Goal: Information Seeking & Learning: Check status

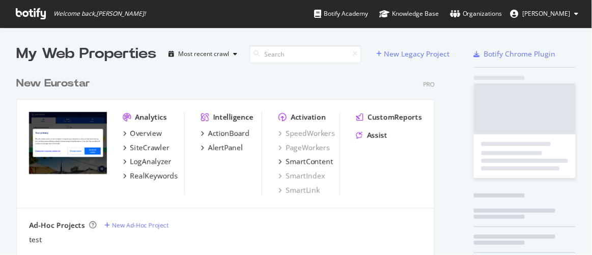
scroll to position [248, 577]
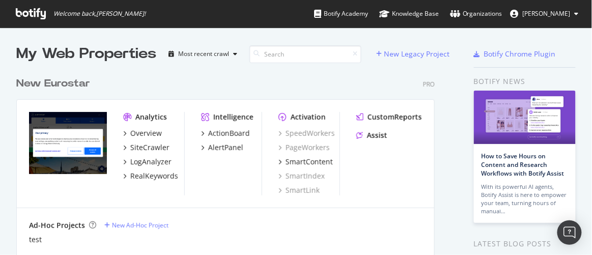
click at [78, 80] on div "New Eurostar" at bounding box center [53, 83] width 74 height 15
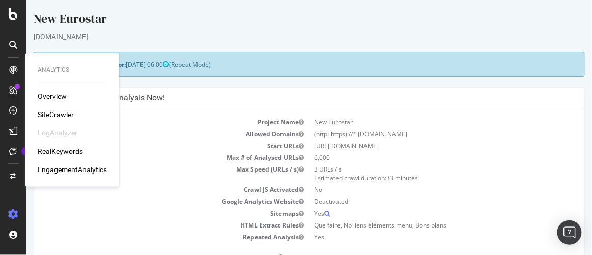
scroll to position [138, 0]
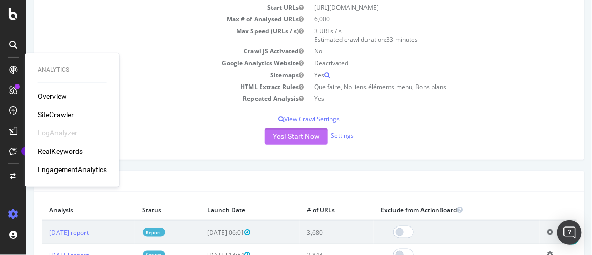
click at [292, 133] on button "Yes! Start Now" at bounding box center [295, 136] width 63 height 16
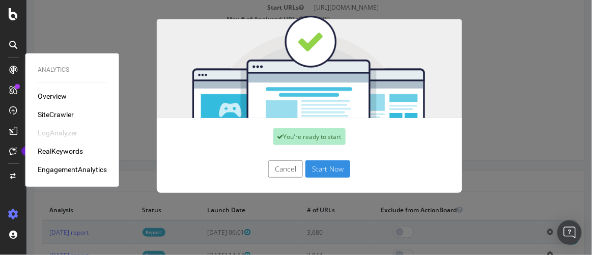
click at [330, 161] on button "Start Now" at bounding box center [327, 168] width 45 height 17
click at [330, 166] on div "Cancel Start Now" at bounding box center [309, 168] width 290 height 17
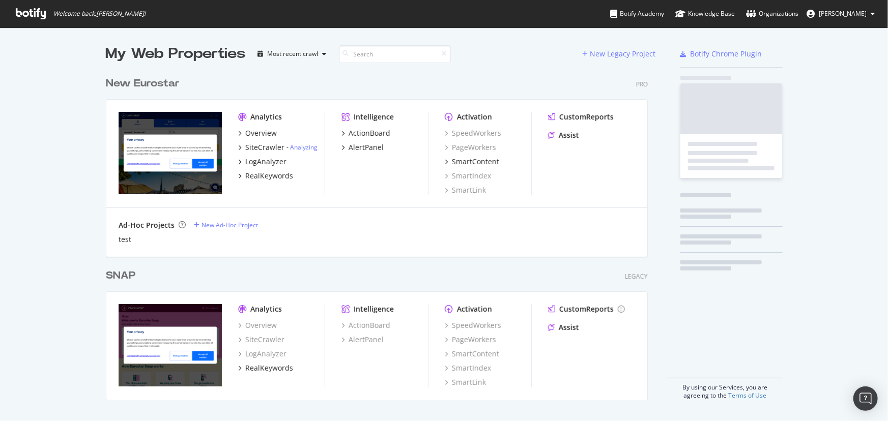
scroll to position [329, 543]
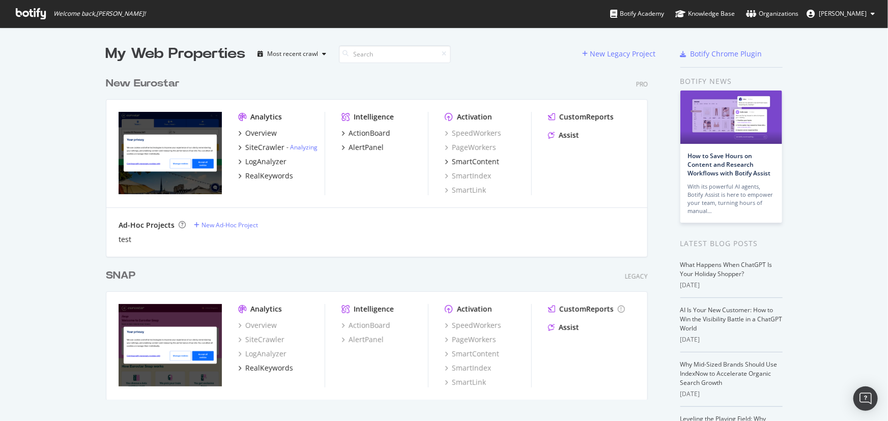
click at [147, 78] on div "New Eurostar" at bounding box center [143, 83] width 74 height 15
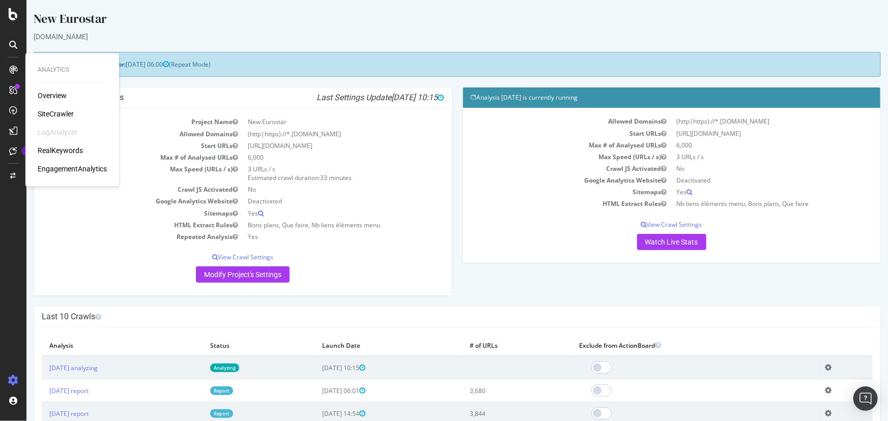
click at [52, 150] on div "RealKeywords" at bounding box center [60, 151] width 45 height 10
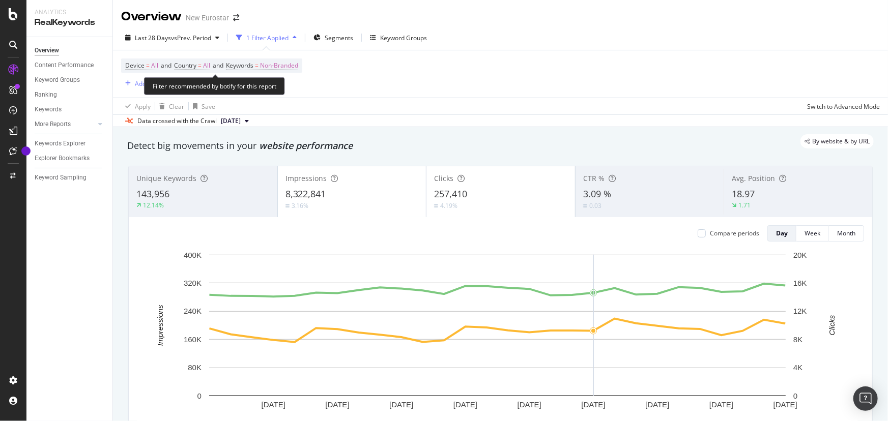
click at [193, 62] on span "Country" at bounding box center [185, 65] width 22 height 9
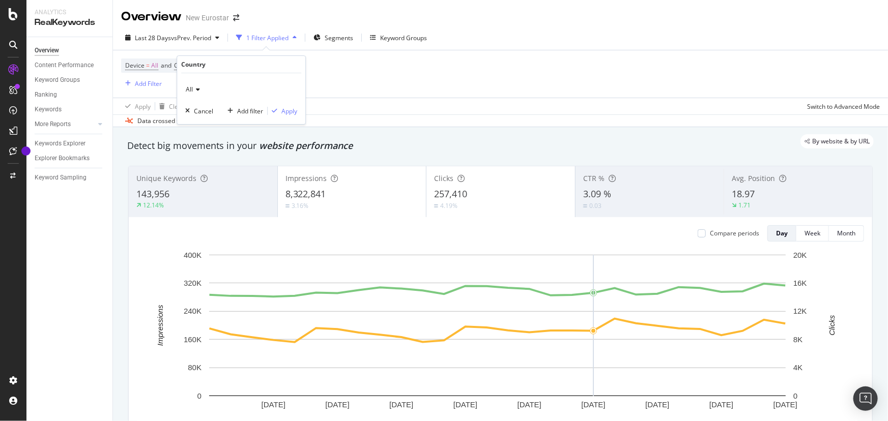
click at [196, 85] on div "All" at bounding box center [241, 89] width 112 height 16
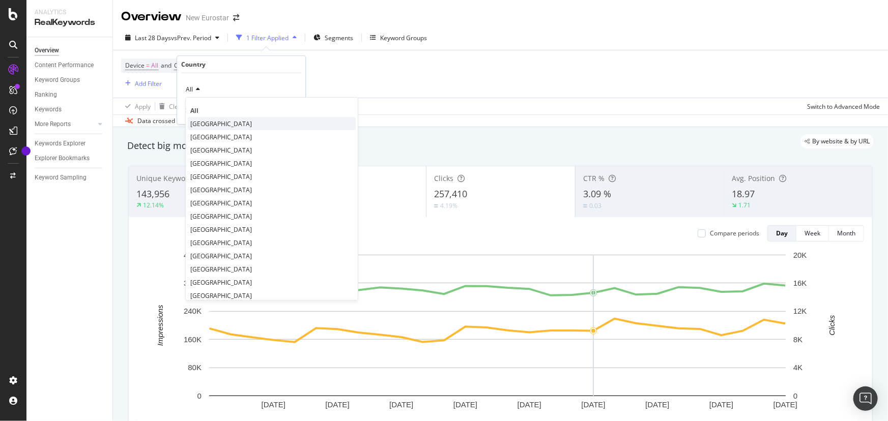
click at [207, 120] on span "[GEOGRAPHIC_DATA]" at bounding box center [221, 124] width 62 height 9
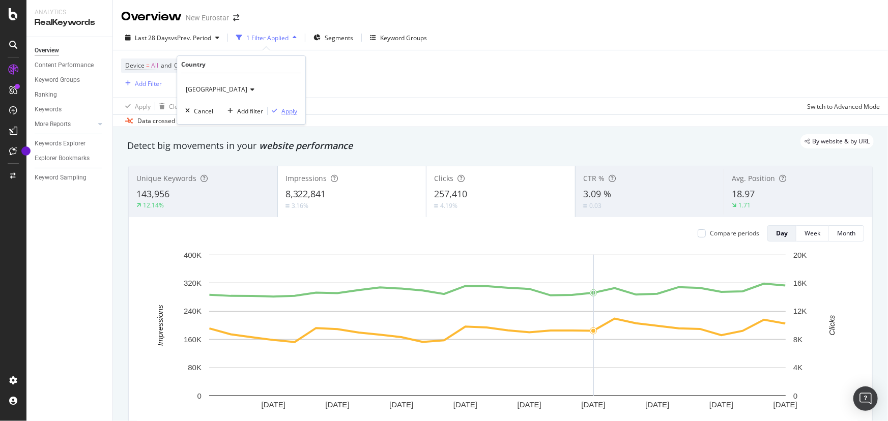
click at [283, 108] on div "Apply" at bounding box center [289, 111] width 16 height 9
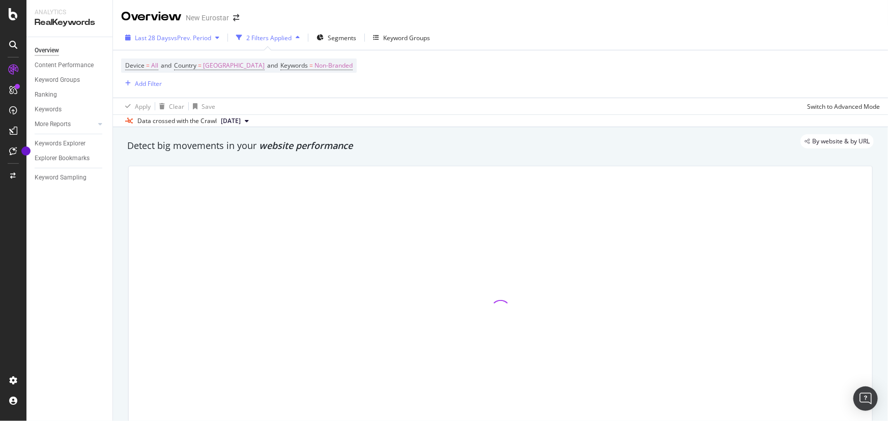
click at [159, 34] on span "Last 28 Days" at bounding box center [153, 38] width 36 height 9
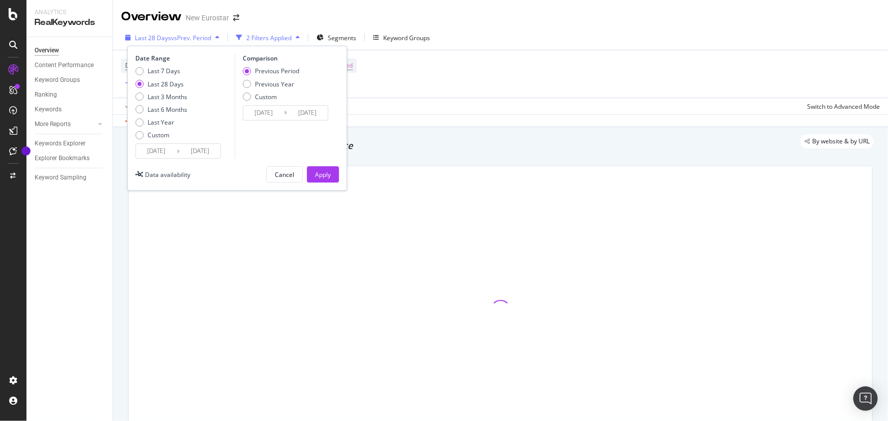
click at [162, 40] on span "Last 28 Days" at bounding box center [153, 38] width 36 height 9
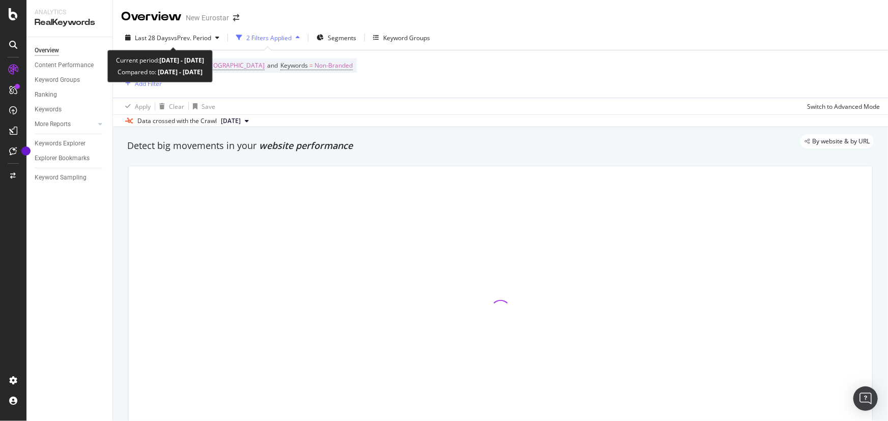
click at [162, 40] on span "Last 28 Days" at bounding box center [153, 38] width 36 height 9
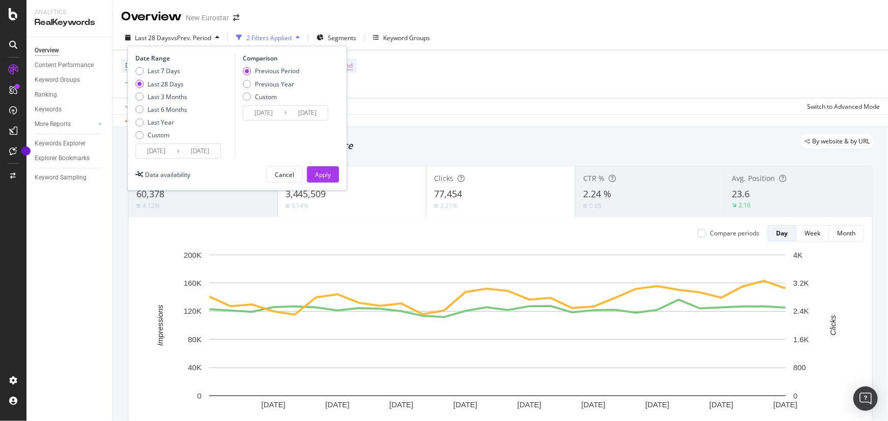
click at [154, 148] on input "[DATE]" at bounding box center [156, 151] width 41 height 14
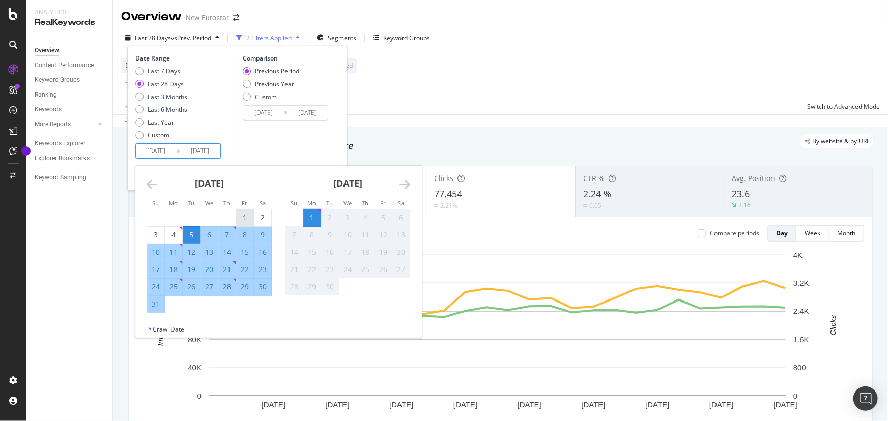
click at [239, 213] on div "1" at bounding box center [244, 218] width 17 height 10
type input "[DATE]"
click at [156, 304] on div "31" at bounding box center [155, 304] width 17 height 10
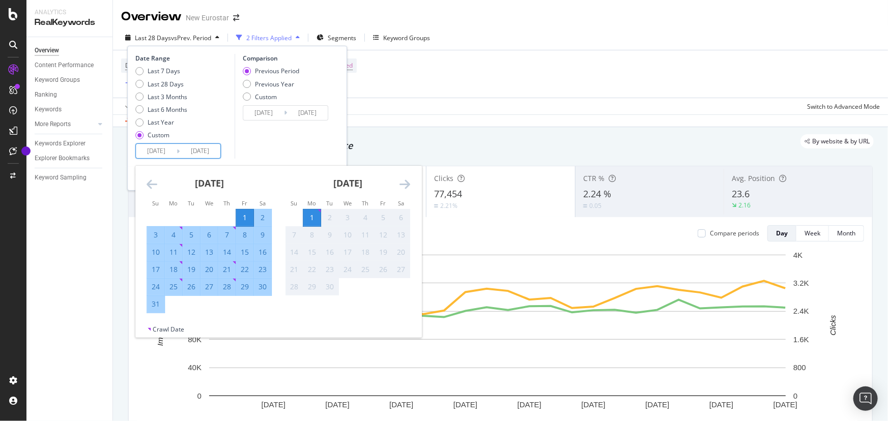
type input "[DATE]"
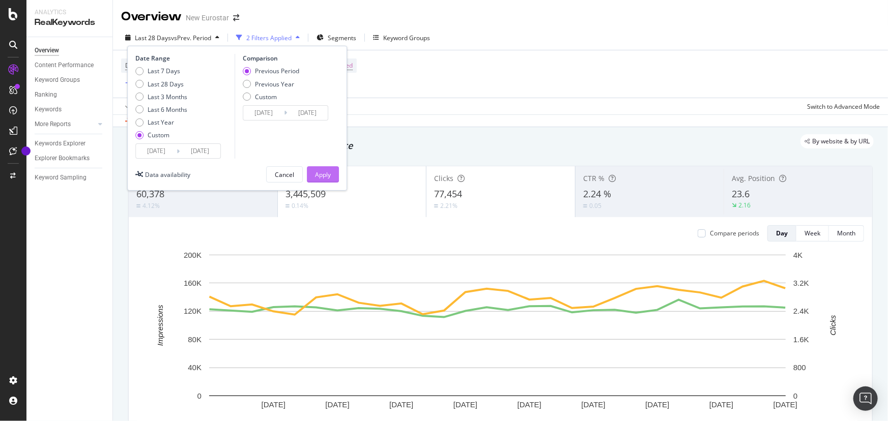
click at [335, 172] on button "Apply" at bounding box center [323, 174] width 32 height 16
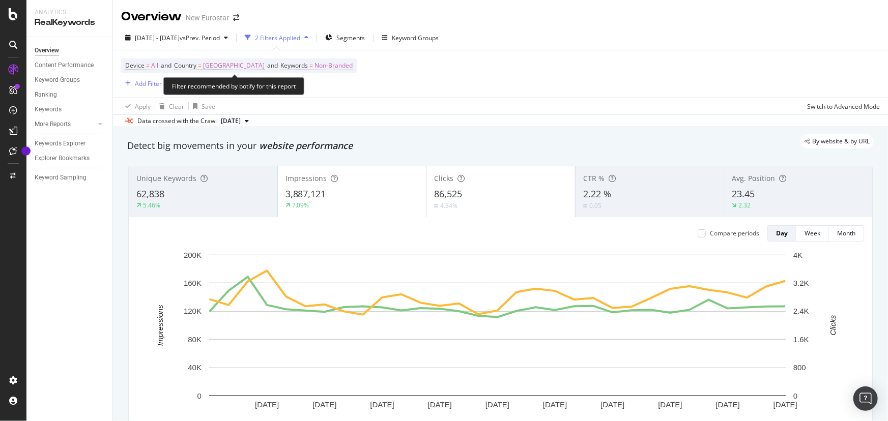
click at [314, 63] on span "Non-Branded" at bounding box center [333, 66] width 38 height 14
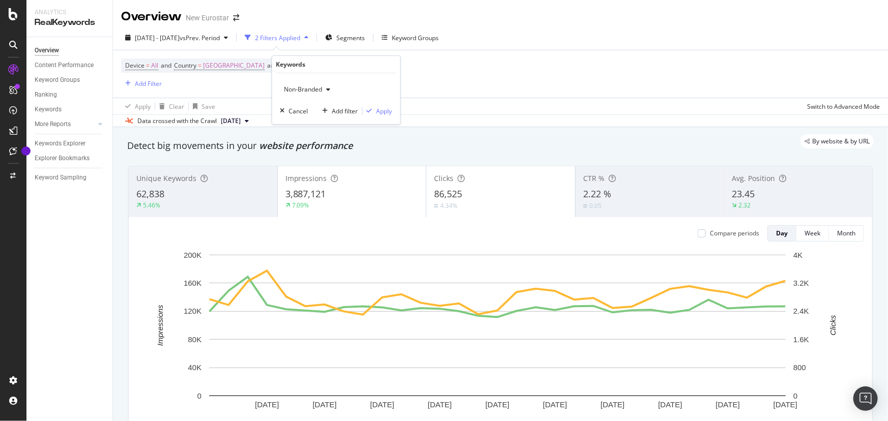
click at [304, 88] on span "Non-Branded" at bounding box center [301, 89] width 42 height 9
click at [304, 120] on span "Branded" at bounding box center [341, 124] width 104 height 9
click at [377, 114] on div "Apply" at bounding box center [384, 111] width 16 height 9
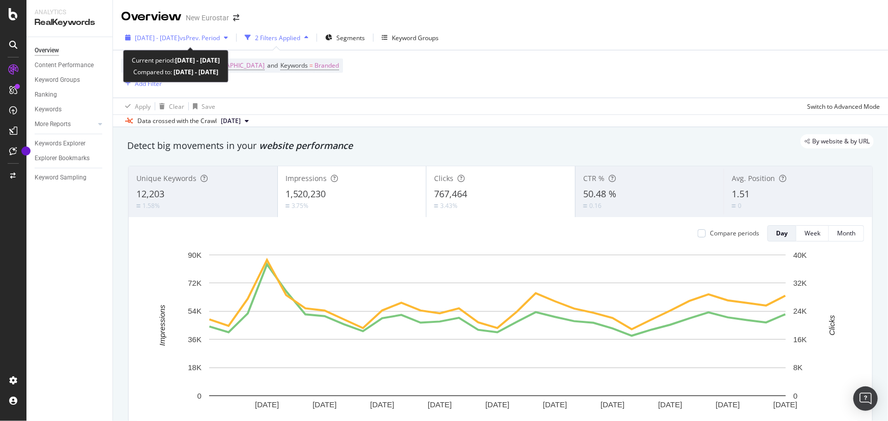
click at [215, 36] on span "vs Prev. Period" at bounding box center [200, 38] width 40 height 9
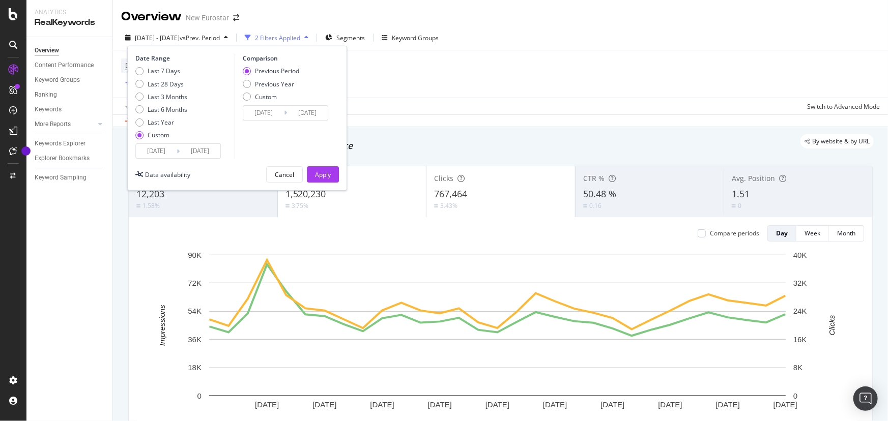
click at [168, 155] on input "[DATE]" at bounding box center [156, 151] width 41 height 14
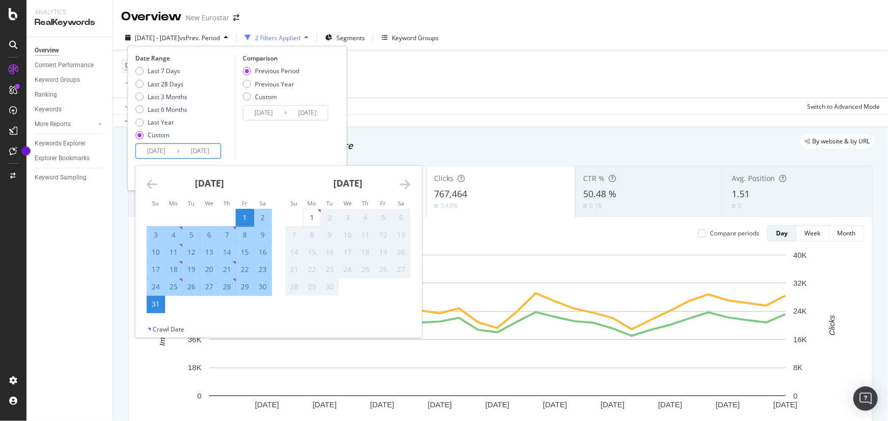
click at [148, 185] on icon "Move backward to switch to the previous month." at bounding box center [152, 184] width 11 height 12
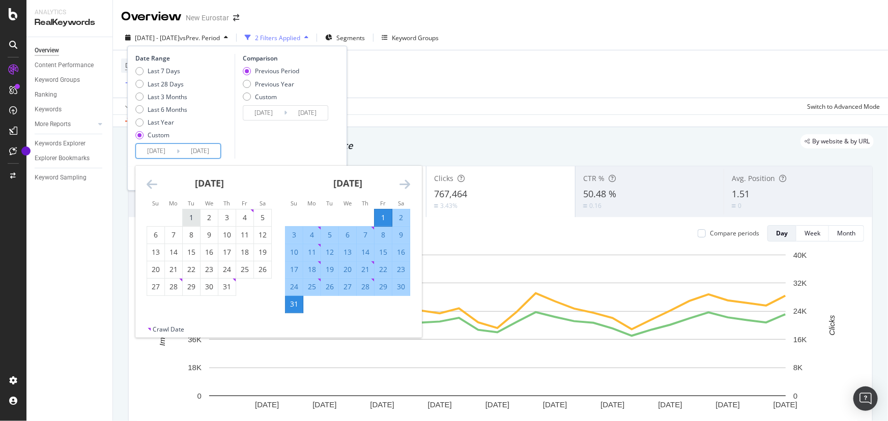
click at [197, 214] on div "1" at bounding box center [191, 218] width 17 height 10
type input "[DATE]"
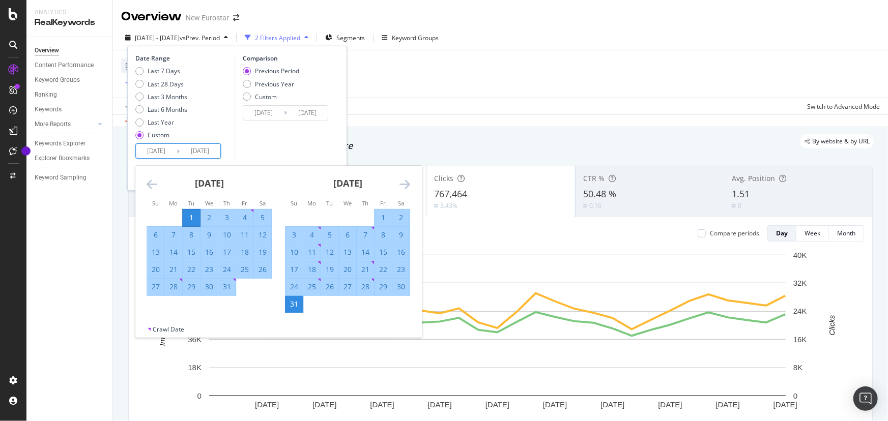
click at [230, 289] on div "31" at bounding box center [226, 287] width 17 height 10
type input "[DATE]"
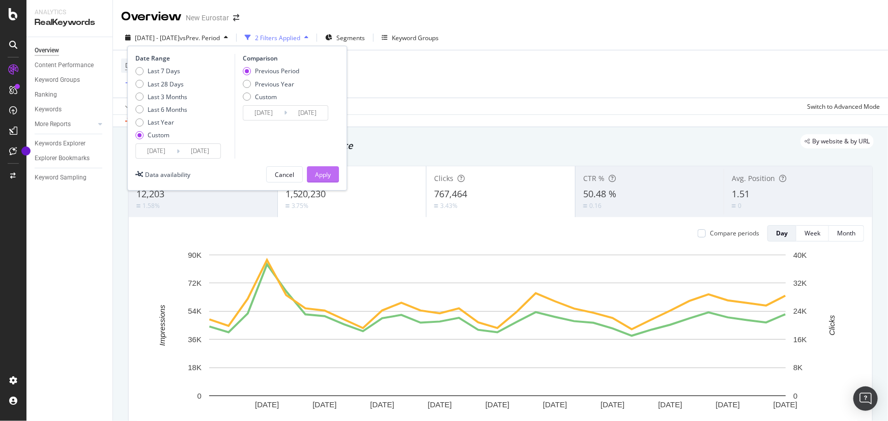
click at [323, 177] on div "Apply" at bounding box center [323, 174] width 16 height 9
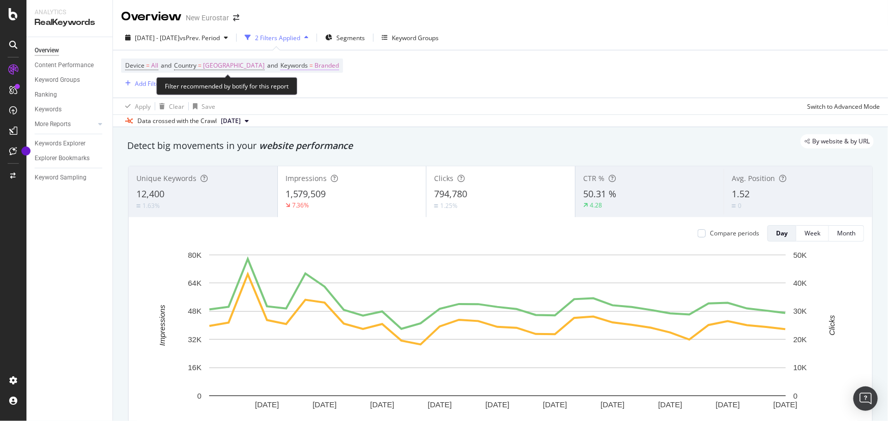
click at [320, 70] on span "Branded" at bounding box center [326, 66] width 24 height 14
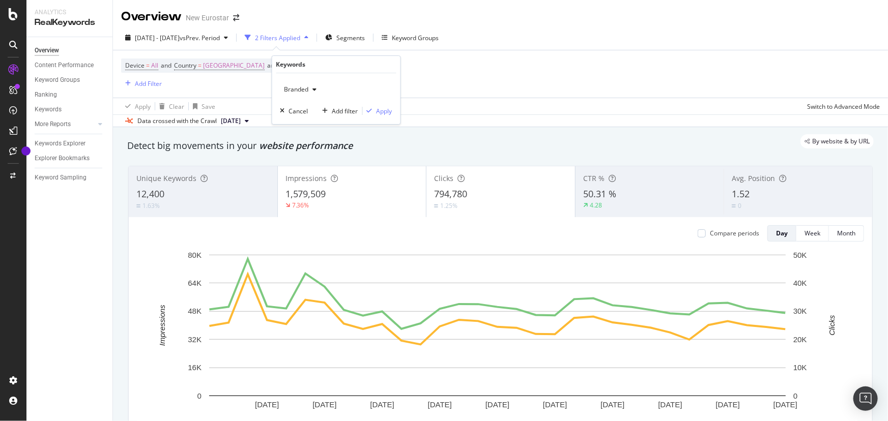
click at [315, 86] on icon "button" at bounding box center [315, 89] width 4 height 6
click at [312, 104] on div "Non-Branded" at bounding box center [341, 109] width 120 height 15
click at [370, 112] on icon "button" at bounding box center [370, 111] width 6 height 6
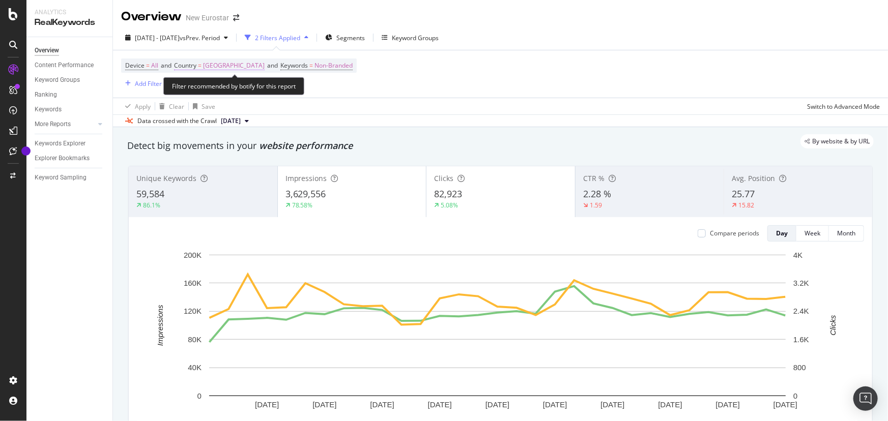
click at [247, 69] on span "[GEOGRAPHIC_DATA]" at bounding box center [234, 66] width 62 height 14
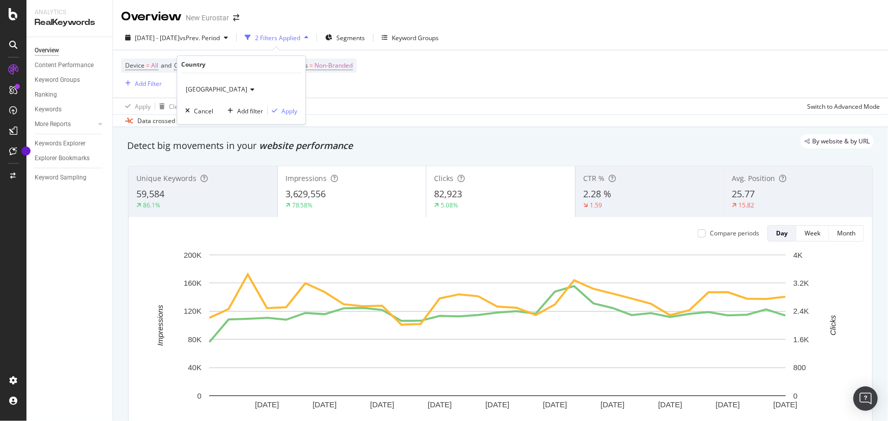
click at [203, 93] on div "[GEOGRAPHIC_DATA]" at bounding box center [241, 89] width 112 height 16
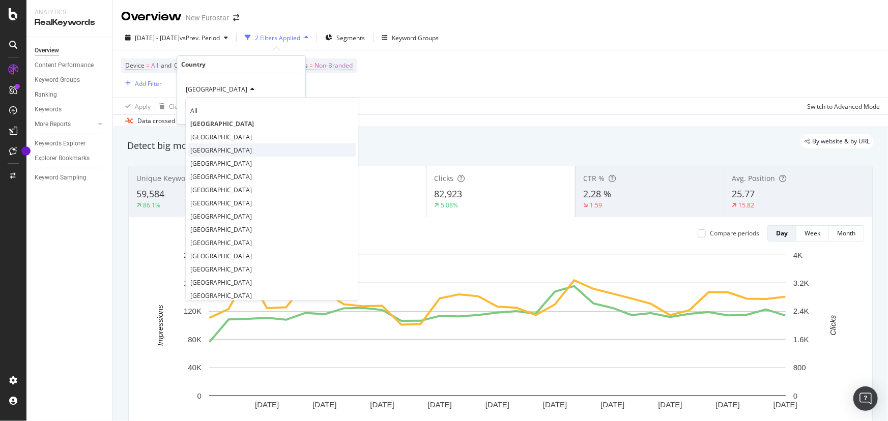
click at [212, 147] on div "[GEOGRAPHIC_DATA]" at bounding box center [272, 149] width 168 height 13
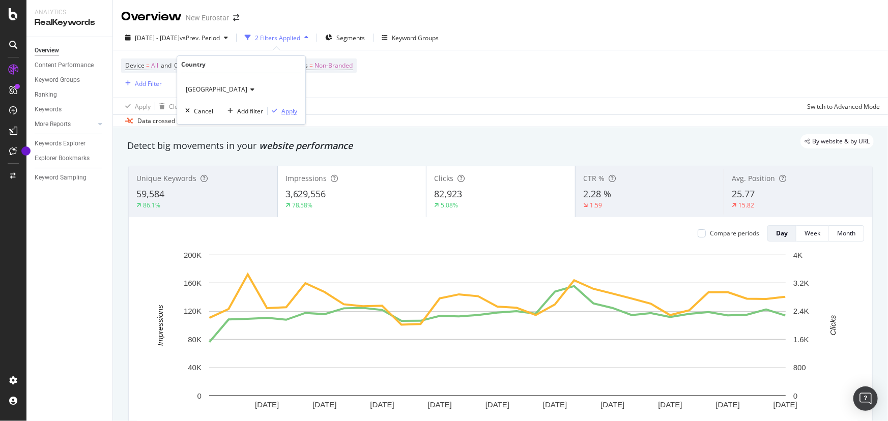
click at [287, 107] on div "Apply" at bounding box center [289, 111] width 16 height 9
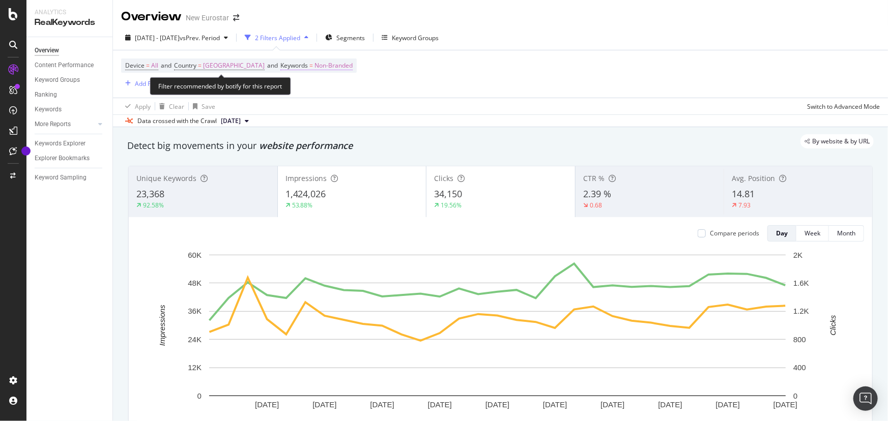
click at [314, 66] on span "Non-Branded" at bounding box center [333, 66] width 38 height 14
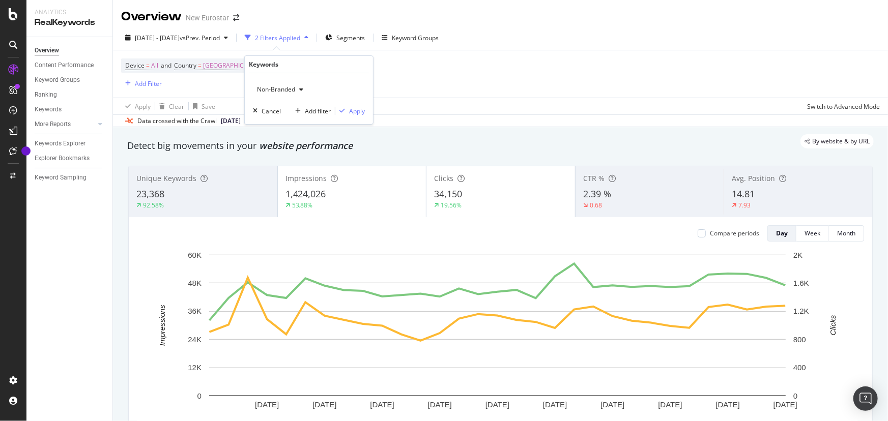
click at [275, 86] on span "Non-Branded" at bounding box center [274, 89] width 42 height 9
click at [283, 118] on div "Branded" at bounding box center [313, 124] width 120 height 15
click at [358, 109] on div "Apply" at bounding box center [357, 111] width 16 height 9
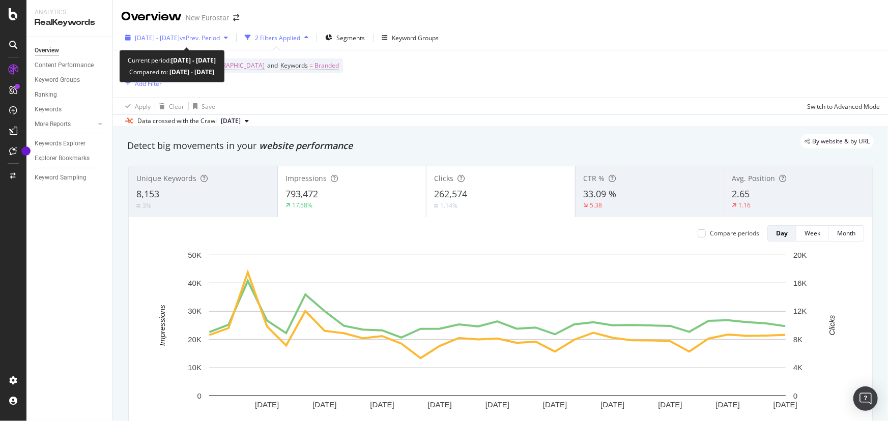
click at [148, 45] on div "[DATE] - [DATE] vs Prev. Period" at bounding box center [176, 37] width 111 height 15
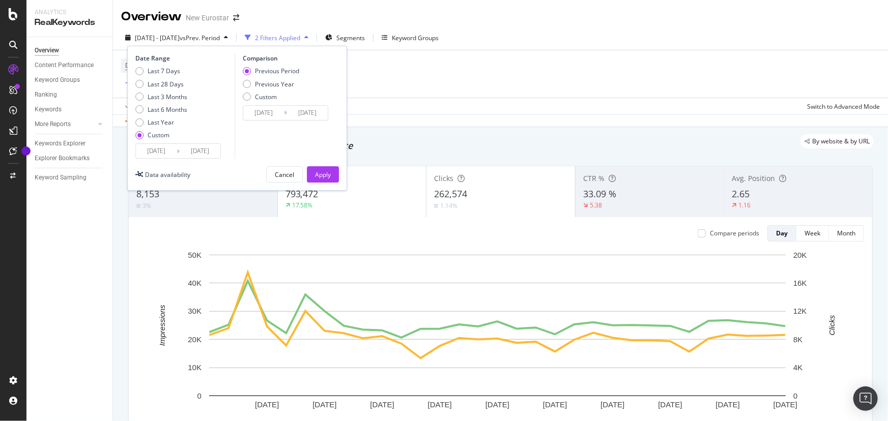
click at [150, 155] on input "[DATE]" at bounding box center [156, 151] width 41 height 14
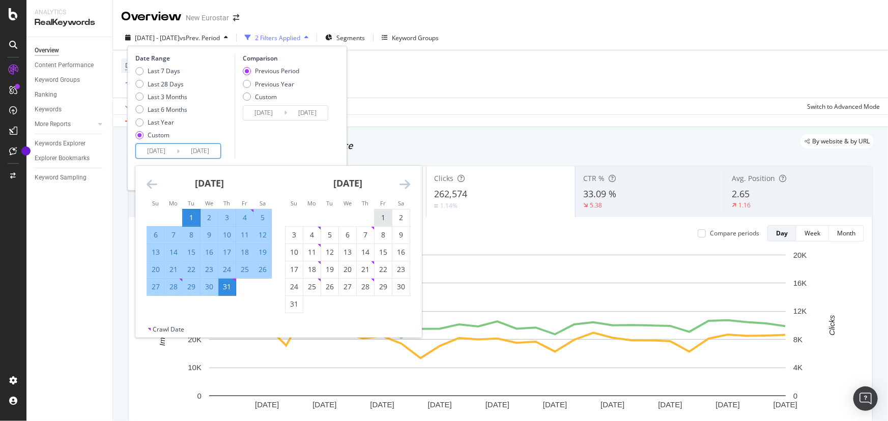
click at [377, 220] on div "1" at bounding box center [382, 218] width 17 height 10
type input "[DATE]"
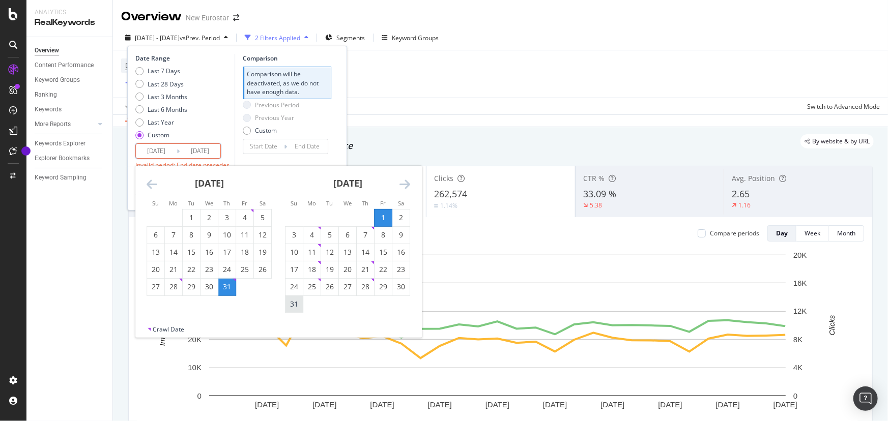
click at [300, 301] on div "31" at bounding box center [293, 304] width 17 height 10
type input "[DATE]"
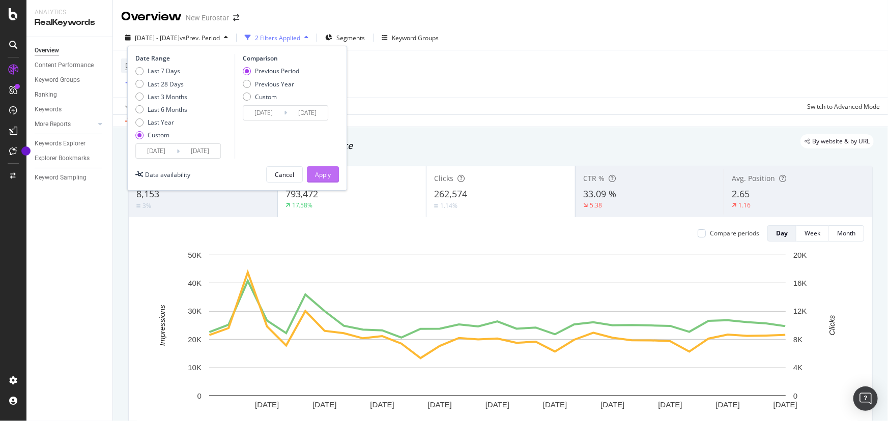
click at [329, 171] on div "Apply" at bounding box center [323, 174] width 16 height 9
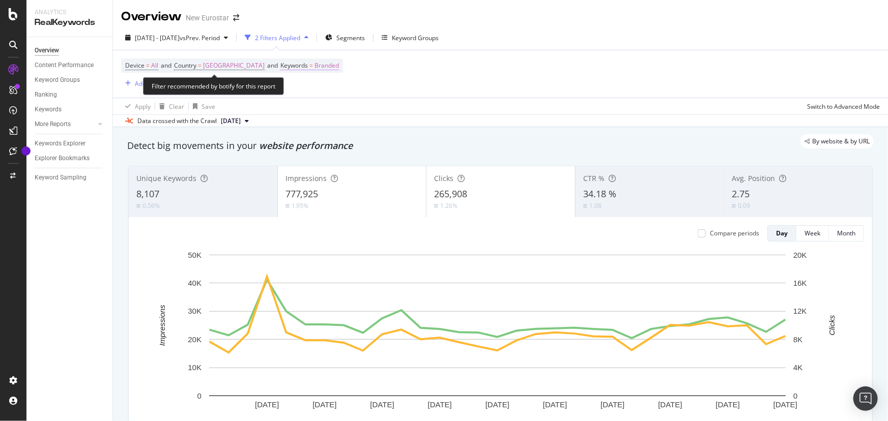
click at [314, 69] on span "Branded" at bounding box center [326, 66] width 24 height 14
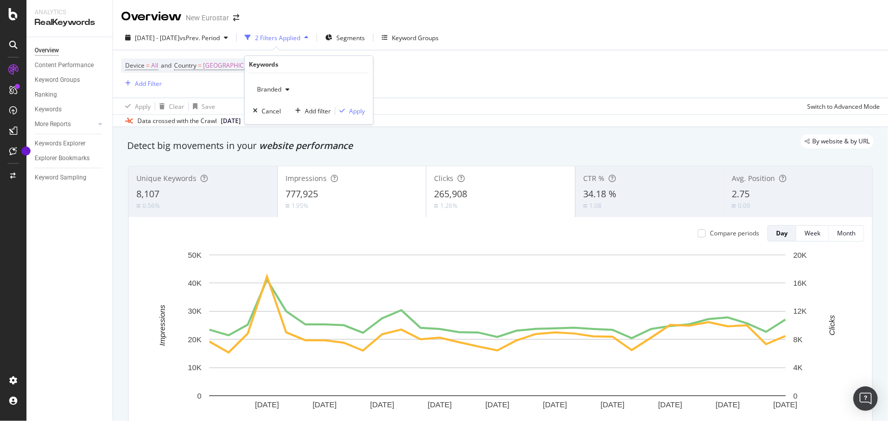
click at [278, 88] on span "Branded" at bounding box center [267, 89] width 28 height 9
click at [301, 105] on span "Non-Branded" at bounding box center [313, 109] width 104 height 9
click at [362, 106] on div "Apply" at bounding box center [350, 110] width 30 height 9
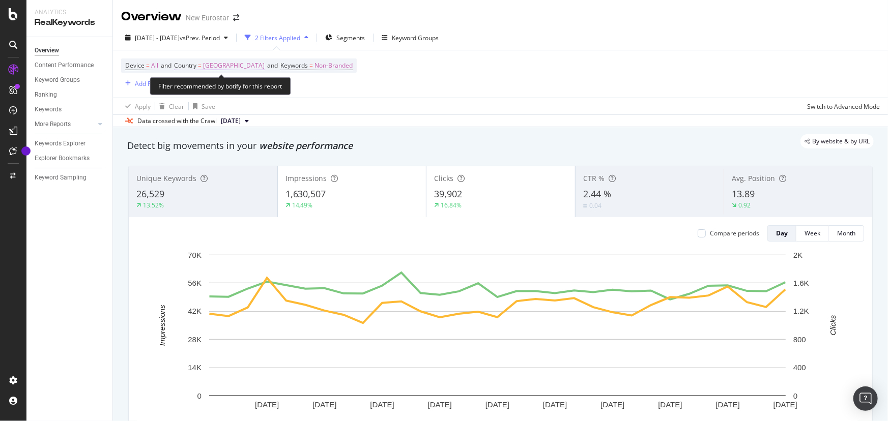
click at [221, 70] on span "[GEOGRAPHIC_DATA]" at bounding box center [234, 66] width 62 height 14
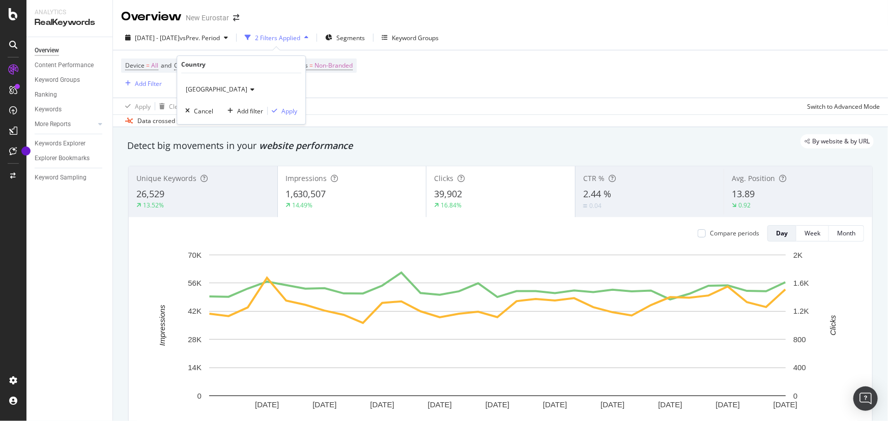
click at [214, 89] on div "[GEOGRAPHIC_DATA]" at bounding box center [241, 89] width 112 height 16
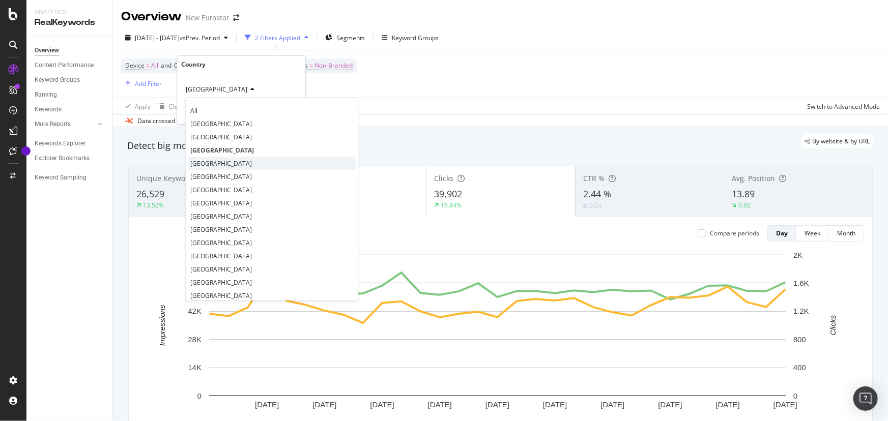
click at [220, 159] on div "[GEOGRAPHIC_DATA]" at bounding box center [272, 163] width 168 height 13
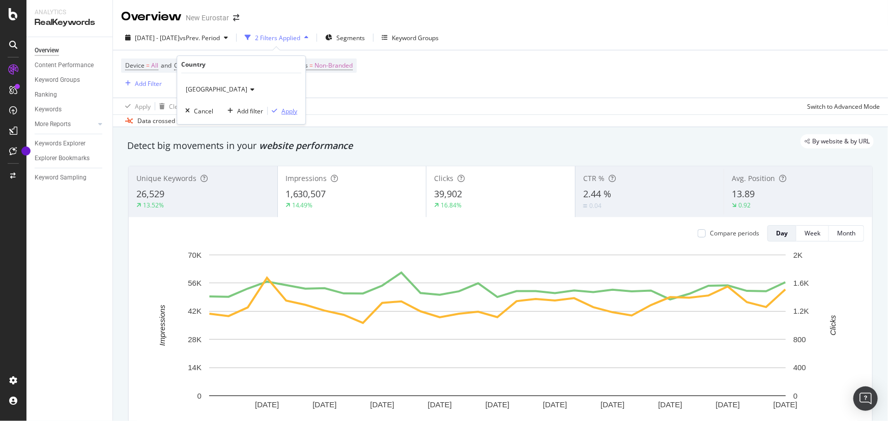
click at [292, 115] on div "Apply" at bounding box center [289, 111] width 16 height 9
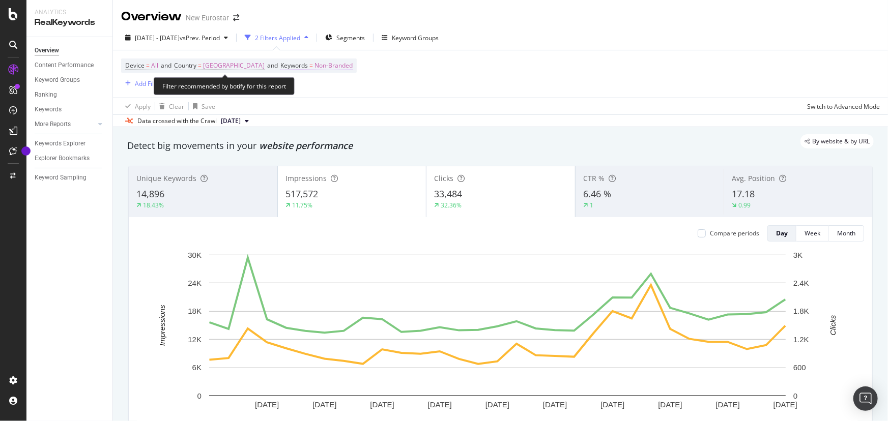
click at [314, 61] on span "Non-Branded" at bounding box center [333, 66] width 38 height 14
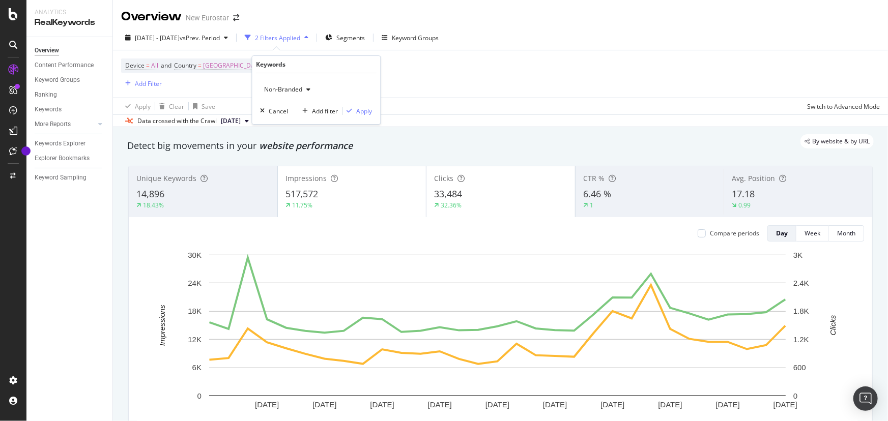
click at [287, 86] on span "Non-Branded" at bounding box center [281, 89] width 42 height 9
click at [302, 123] on span "Branded" at bounding box center [321, 124] width 104 height 9
click at [365, 110] on div "Apply" at bounding box center [365, 111] width 16 height 9
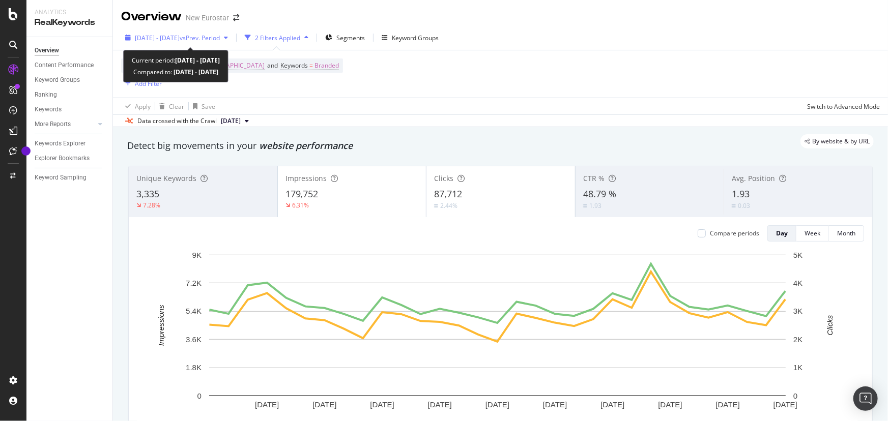
click at [161, 39] on span "[DATE] - [DATE]" at bounding box center [157, 38] width 45 height 9
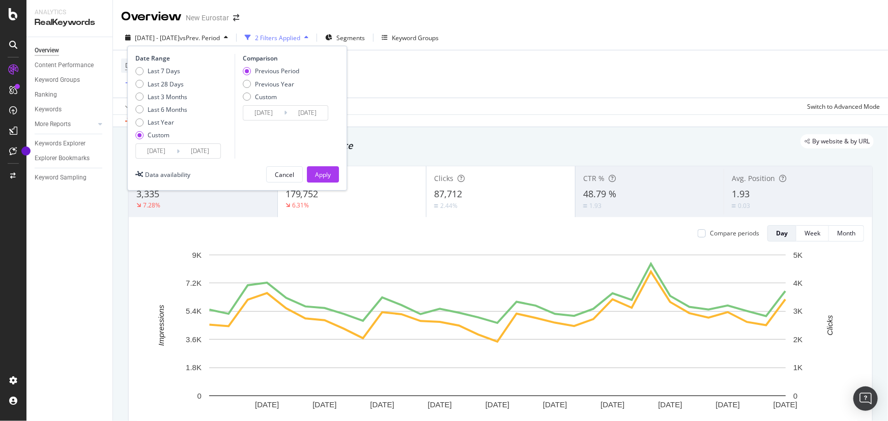
click at [157, 151] on input "[DATE]" at bounding box center [156, 151] width 41 height 14
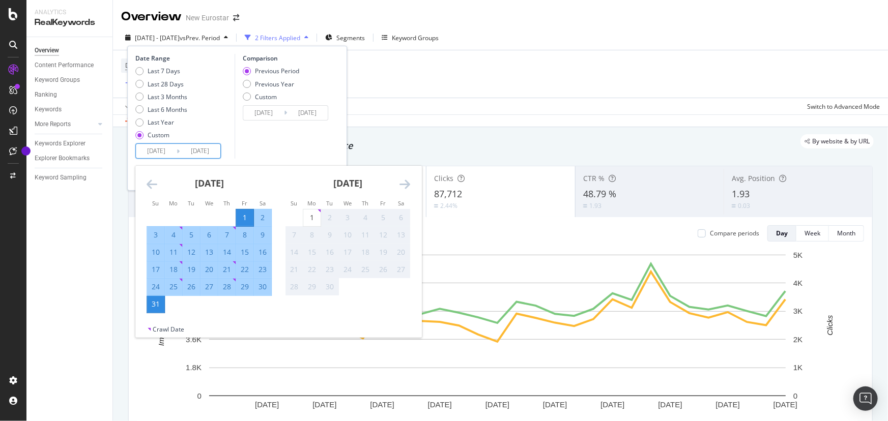
click at [153, 185] on icon "Move backward to switch to the previous month." at bounding box center [152, 184] width 11 height 12
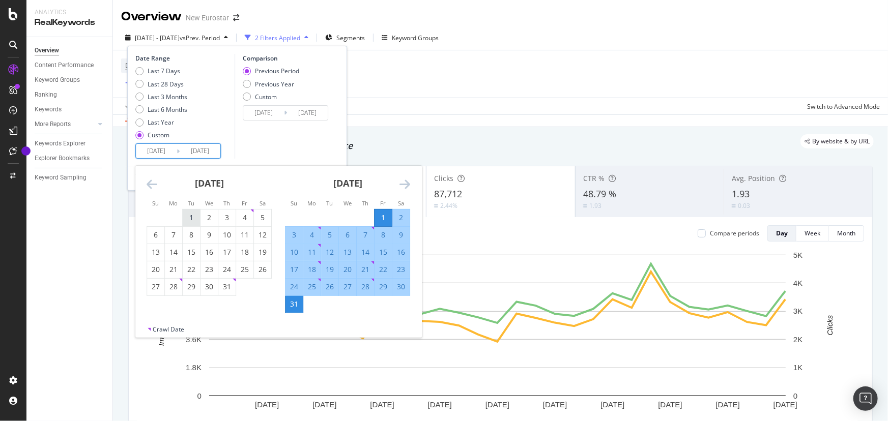
click at [192, 213] on div "1" at bounding box center [191, 218] width 17 height 10
type input "[DATE]"
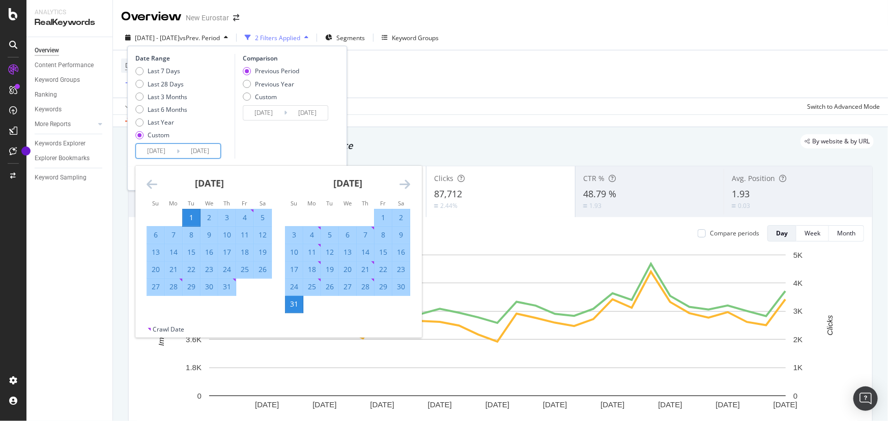
click at [227, 290] on div "31" at bounding box center [226, 287] width 17 height 10
type input "[DATE]"
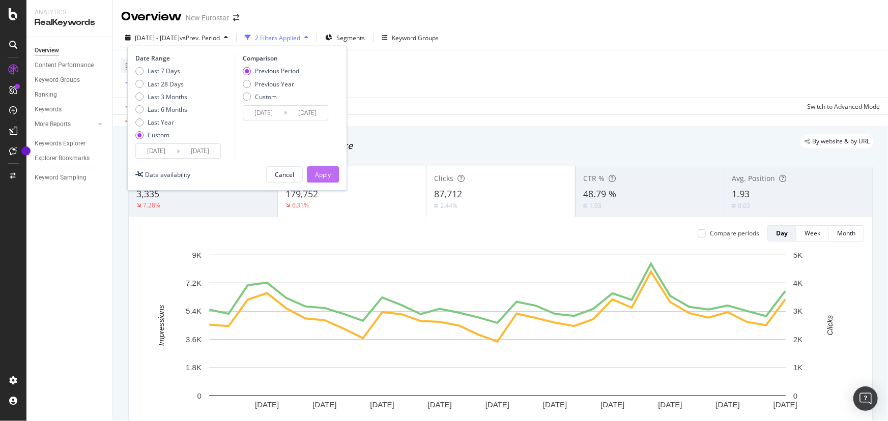
click at [326, 173] on div "Apply" at bounding box center [323, 174] width 16 height 9
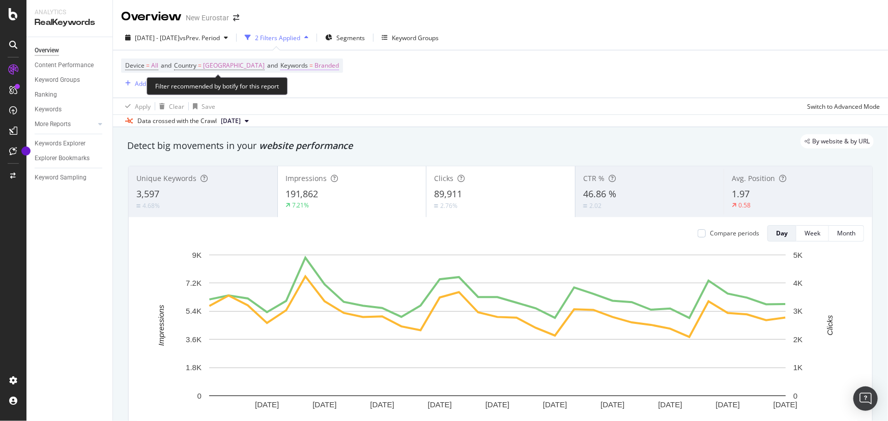
click at [314, 65] on span "Branded" at bounding box center [326, 66] width 24 height 14
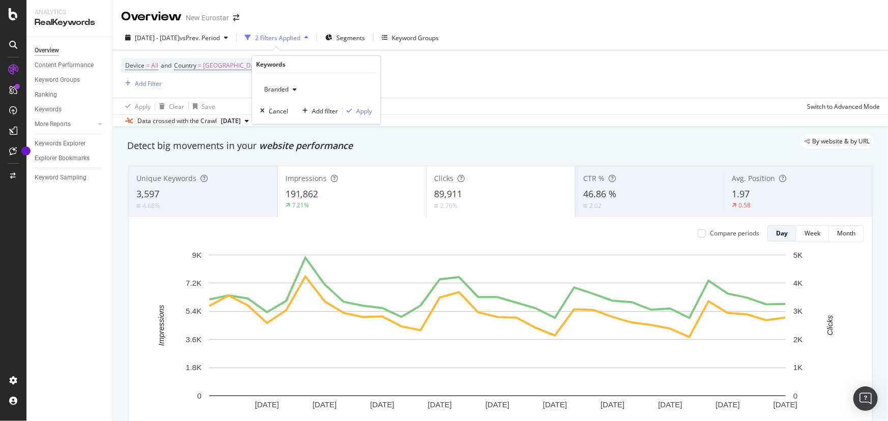
click at [286, 83] on div "Branded" at bounding box center [280, 89] width 41 height 15
click at [313, 107] on span "Non-Branded" at bounding box center [321, 109] width 104 height 9
click at [361, 112] on div "Apply" at bounding box center [365, 111] width 16 height 9
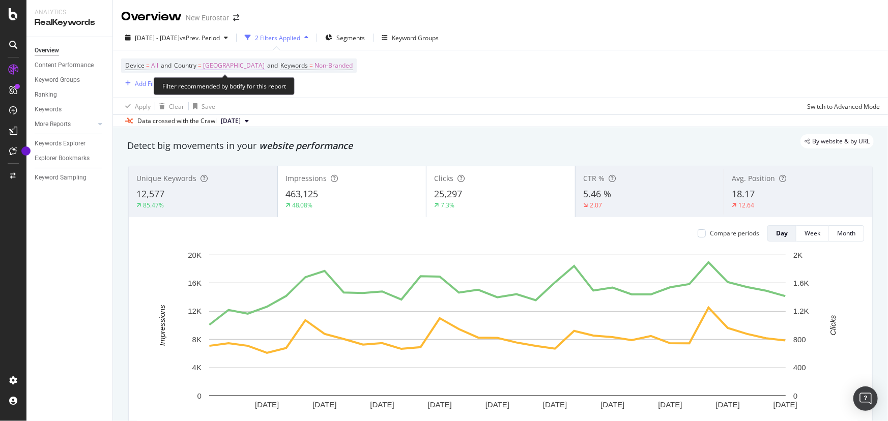
click at [228, 62] on span "[GEOGRAPHIC_DATA]" at bounding box center [234, 66] width 62 height 14
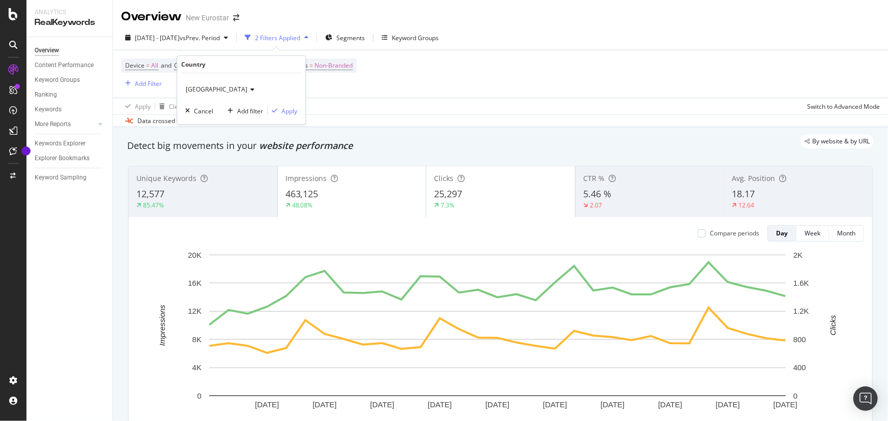
click at [208, 90] on span "[GEOGRAPHIC_DATA]" at bounding box center [217, 89] width 62 height 9
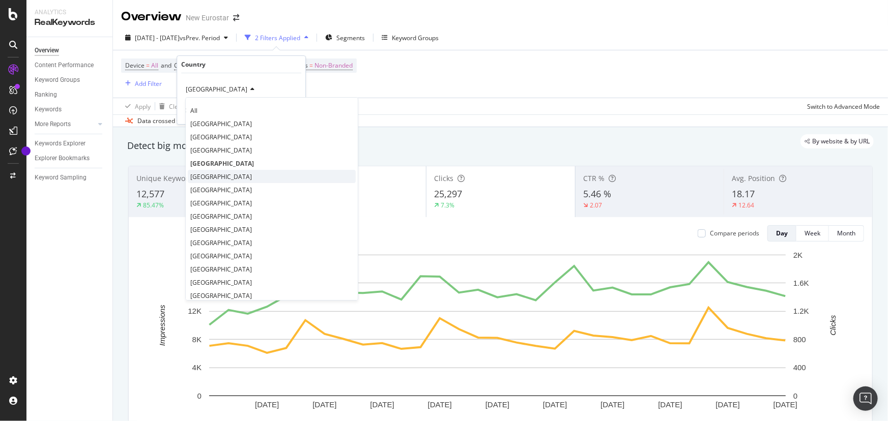
click at [239, 173] on div "[GEOGRAPHIC_DATA]" at bounding box center [272, 176] width 168 height 13
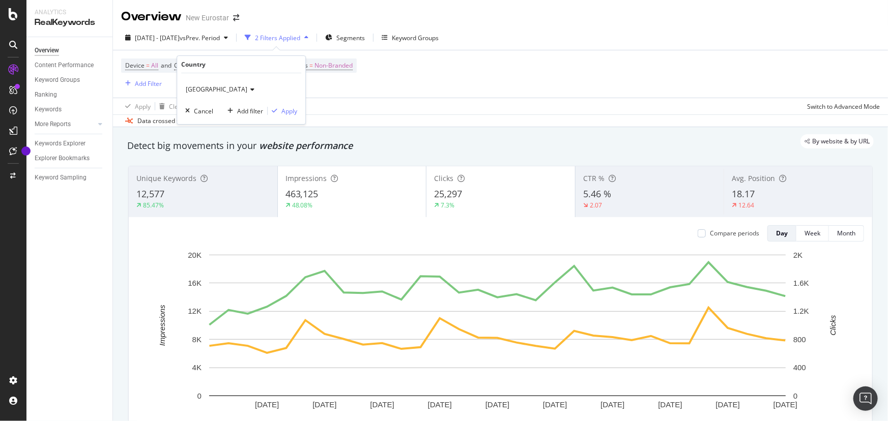
click at [296, 116] on div "Netherlands Cancel Add filter Apply" at bounding box center [241, 98] width 128 height 51
click at [289, 110] on div "Apply" at bounding box center [289, 111] width 16 height 9
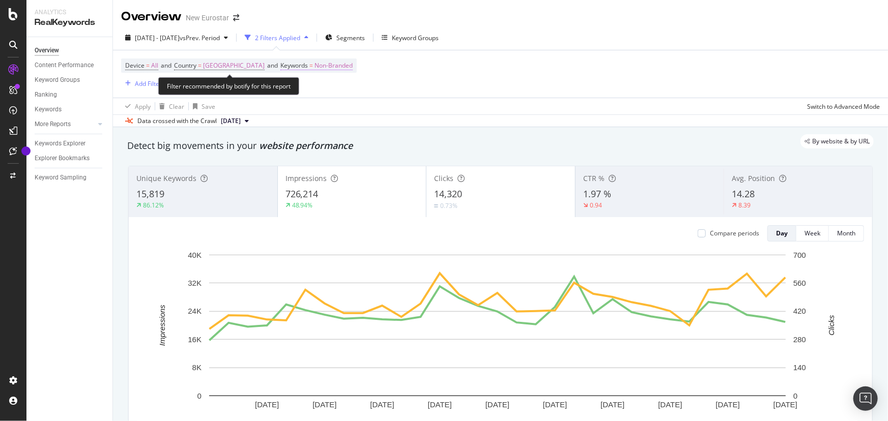
click at [314, 68] on span "Non-Branded" at bounding box center [333, 66] width 38 height 14
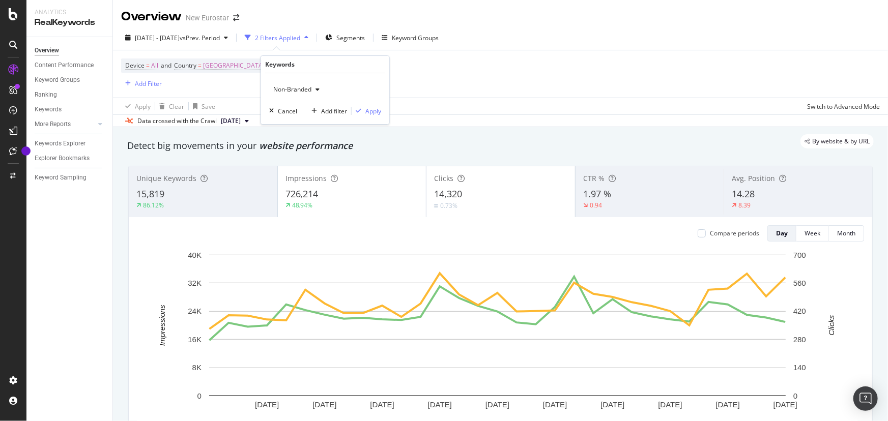
click at [300, 86] on span "Non-Branded" at bounding box center [290, 89] width 42 height 9
click at [301, 128] on span "Branded" at bounding box center [330, 124] width 104 height 9
click at [370, 108] on div "Apply" at bounding box center [373, 111] width 16 height 9
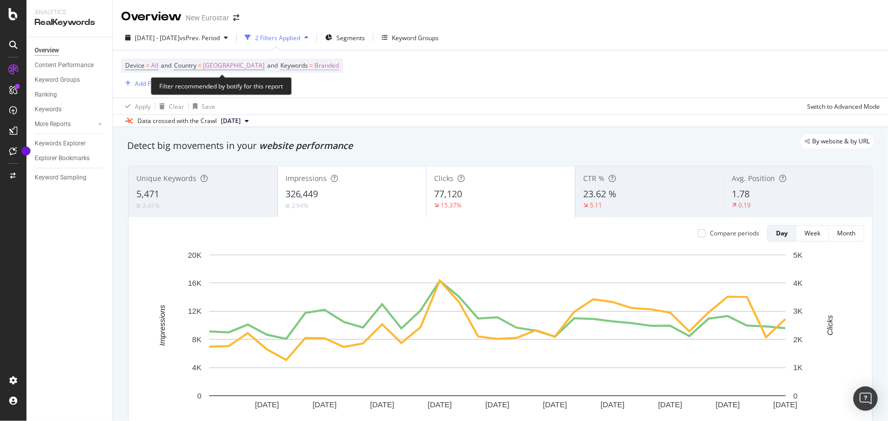
click at [314, 70] on span "Branded" at bounding box center [326, 66] width 24 height 14
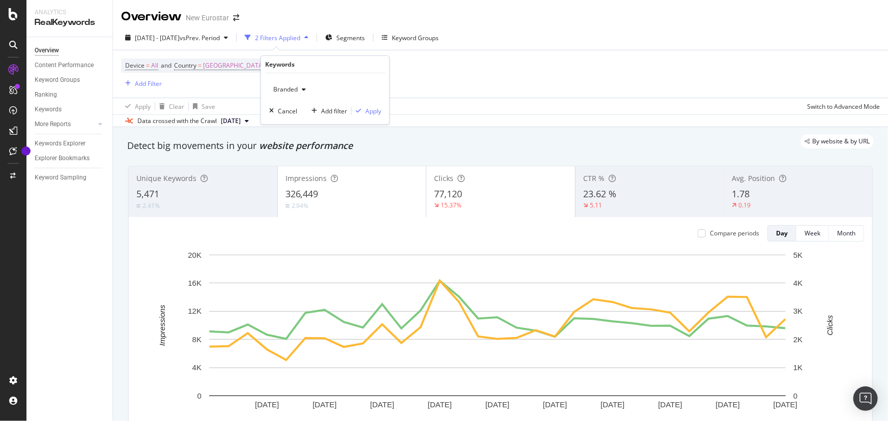
click at [285, 82] on div "Branded" at bounding box center [289, 89] width 41 height 15
click at [310, 108] on span "Non-Branded" at bounding box center [330, 109] width 104 height 9
click at [368, 110] on div "Apply" at bounding box center [373, 111] width 16 height 9
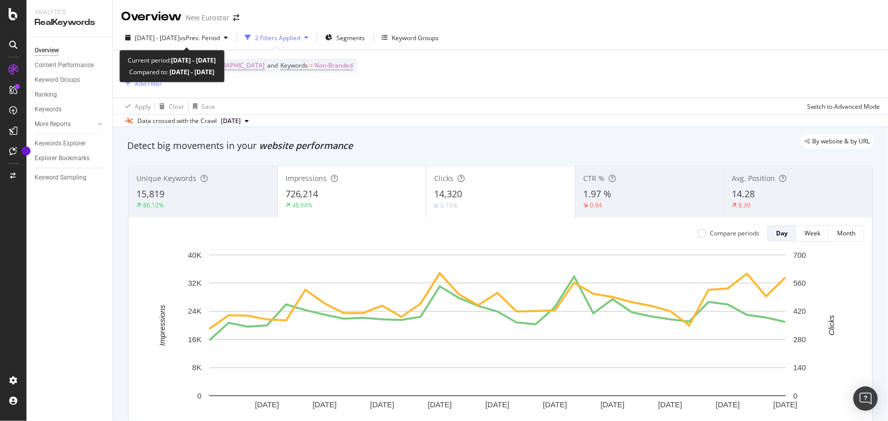
click at [202, 28] on div "[DATE] - [DATE] vs Prev. Period 2 Filters Applied Segments Keyword Groups Devic…" at bounding box center [500, 76] width 775 height 102
click at [205, 36] on span "vs Prev. Period" at bounding box center [200, 38] width 40 height 9
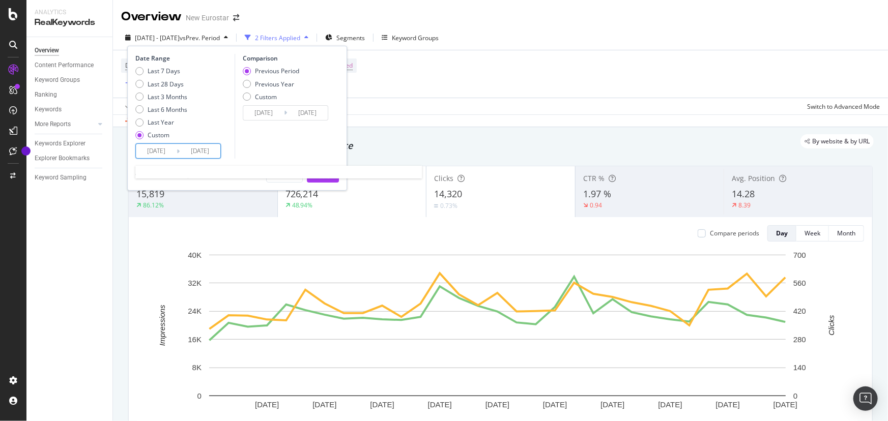
click at [167, 146] on input "[DATE]" at bounding box center [156, 151] width 41 height 14
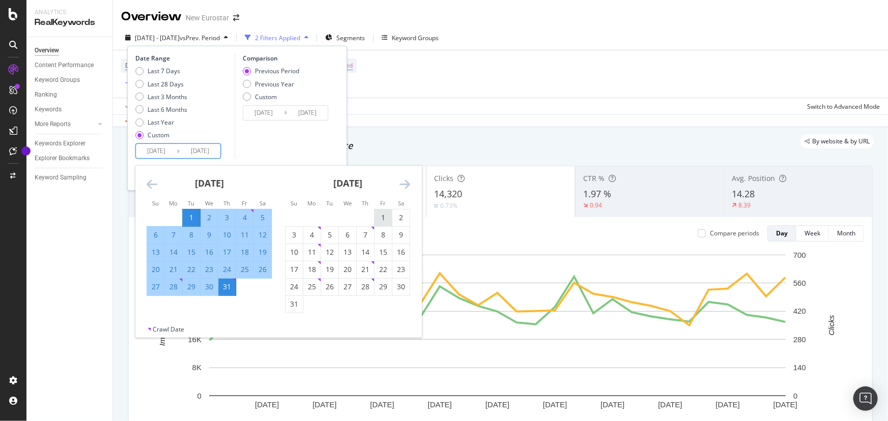
click at [374, 218] on div "1" at bounding box center [382, 218] width 17 height 10
type input "[DATE]"
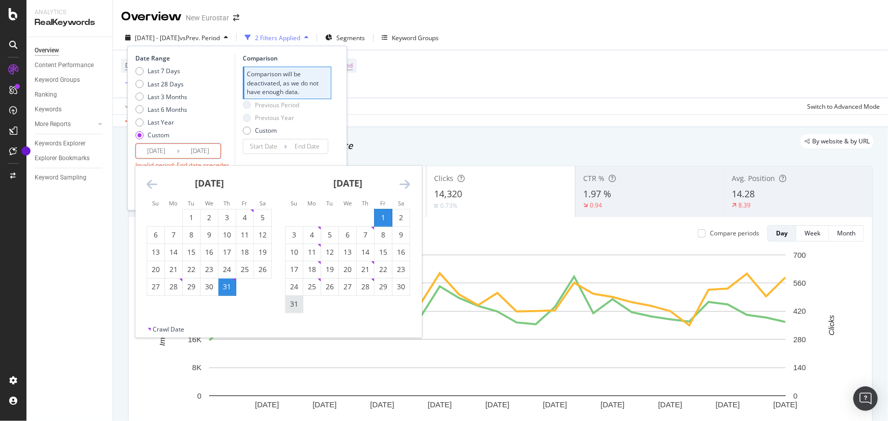
click at [295, 302] on div "31" at bounding box center [293, 304] width 17 height 10
type input "[DATE]"
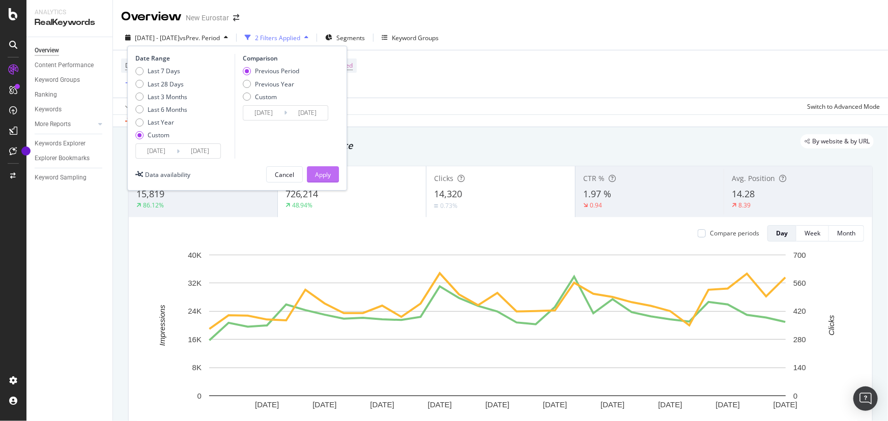
click at [313, 171] on button "Apply" at bounding box center [323, 174] width 32 height 16
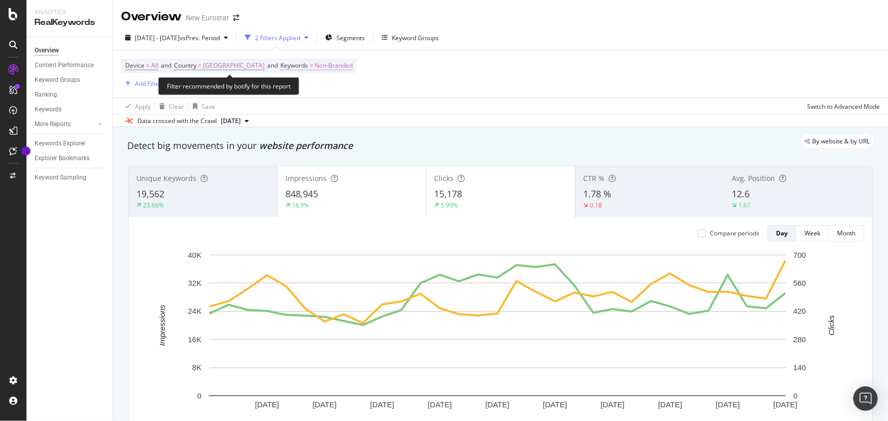
click at [314, 62] on span "Non-Branded" at bounding box center [333, 66] width 38 height 14
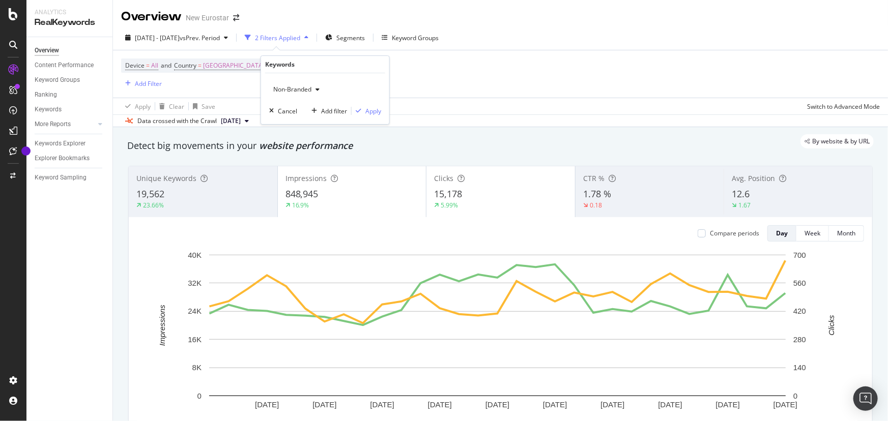
click at [309, 92] on span "Non-Branded" at bounding box center [290, 89] width 42 height 9
click at [314, 120] on span "Branded" at bounding box center [330, 124] width 104 height 9
click at [377, 111] on div "Apply" at bounding box center [373, 111] width 16 height 9
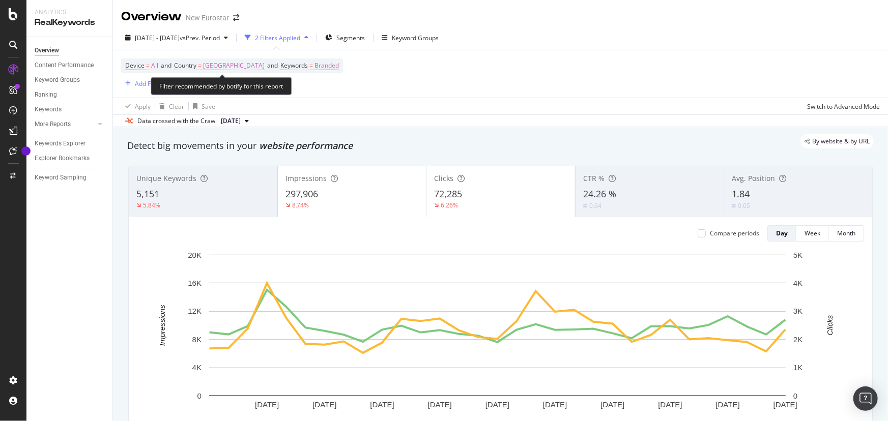
click at [222, 63] on span "[GEOGRAPHIC_DATA]" at bounding box center [234, 66] width 62 height 14
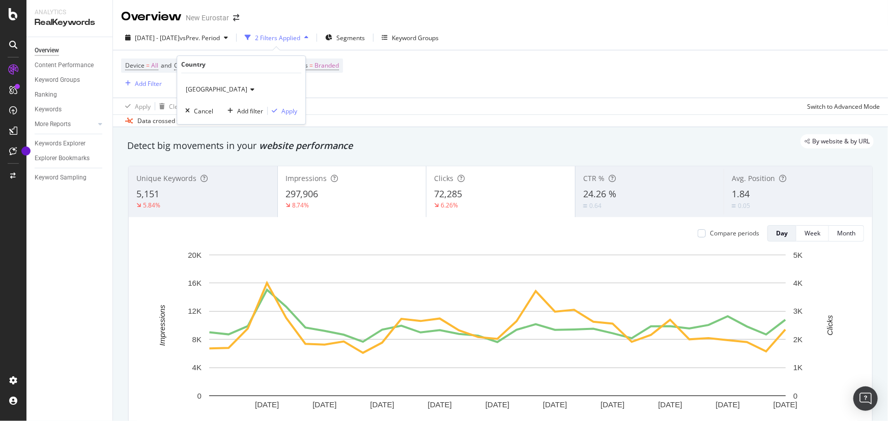
click at [212, 92] on span "[GEOGRAPHIC_DATA]" at bounding box center [217, 89] width 62 height 9
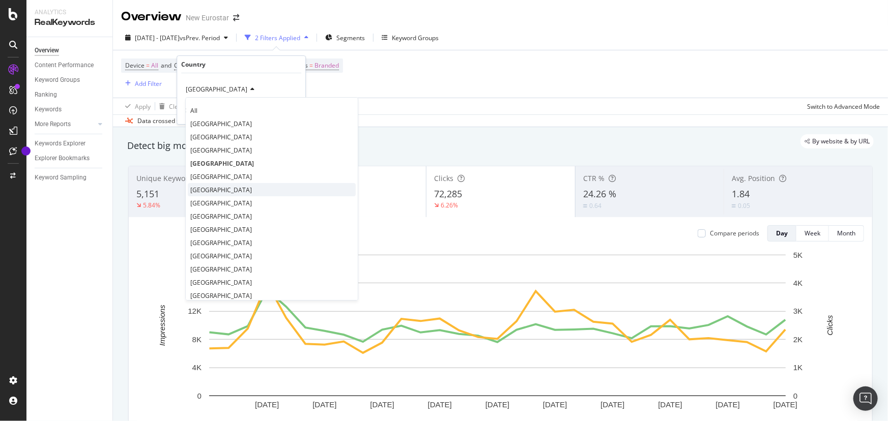
click at [241, 192] on div "[GEOGRAPHIC_DATA]" at bounding box center [272, 189] width 168 height 13
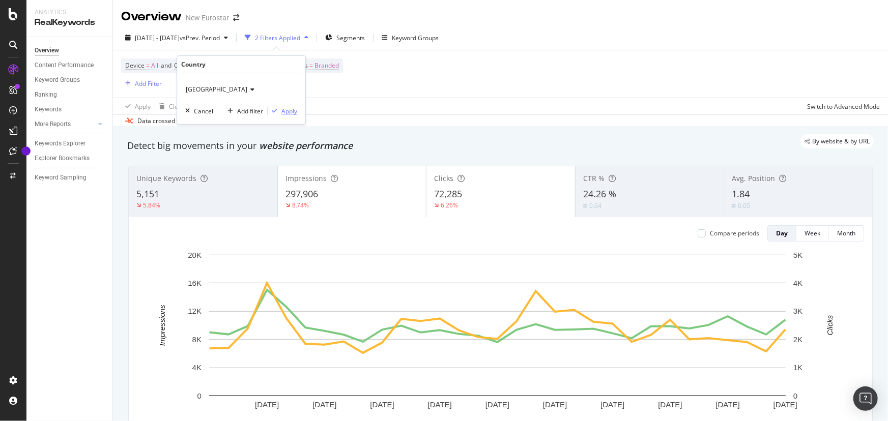
click at [296, 107] on div "Apply" at bounding box center [289, 111] width 16 height 9
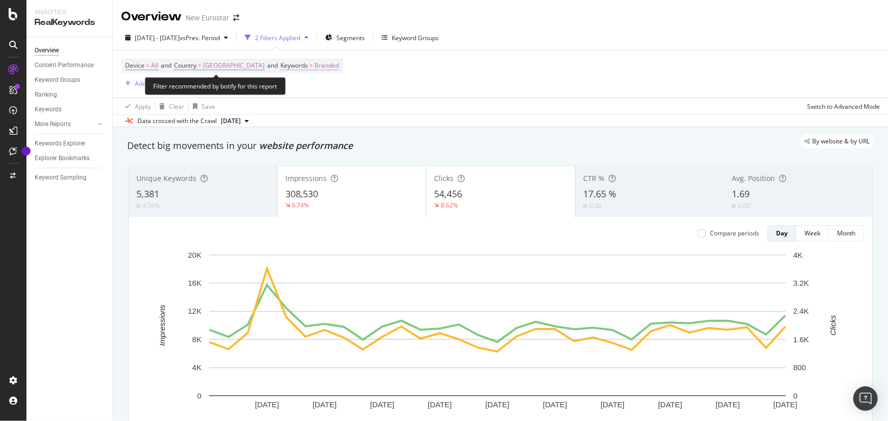
click at [314, 68] on span "Branded" at bounding box center [326, 66] width 24 height 14
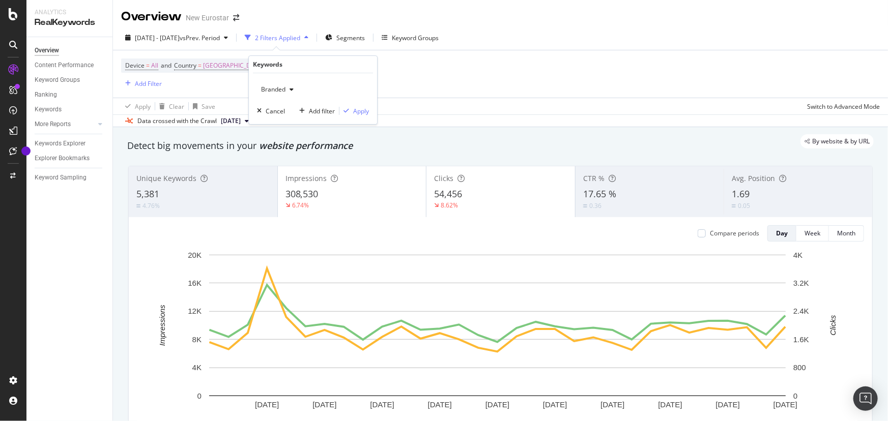
click at [284, 84] on div "Branded" at bounding box center [277, 89] width 41 height 15
click at [295, 108] on span "Non-Branded" at bounding box center [318, 109] width 104 height 9
click at [364, 106] on div "Apply" at bounding box center [354, 110] width 30 height 9
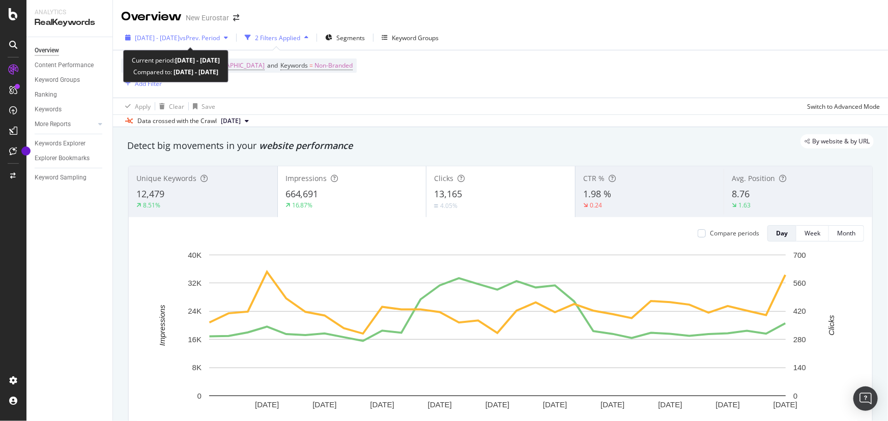
click at [211, 42] on div "[DATE] - [DATE] vs Prev. Period" at bounding box center [176, 37] width 111 height 15
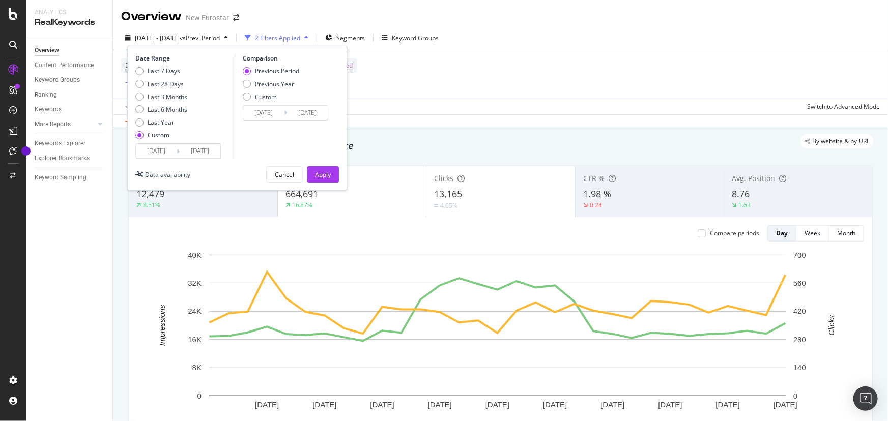
click at [177, 151] on icon at bounding box center [178, 152] width 3 height 10
click at [174, 151] on input "[DATE]" at bounding box center [156, 151] width 41 height 14
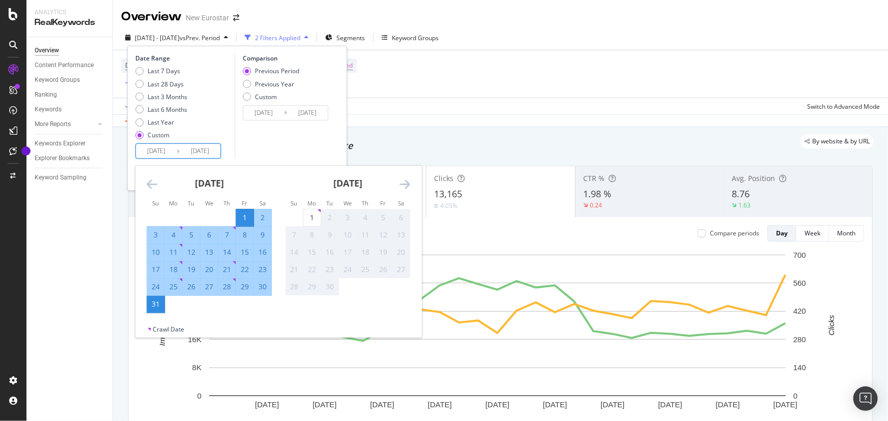
click at [158, 187] on div "[DATE]" at bounding box center [209, 187] width 125 height 43
click at [151, 187] on icon "Move backward to switch to the previous month." at bounding box center [152, 184] width 11 height 12
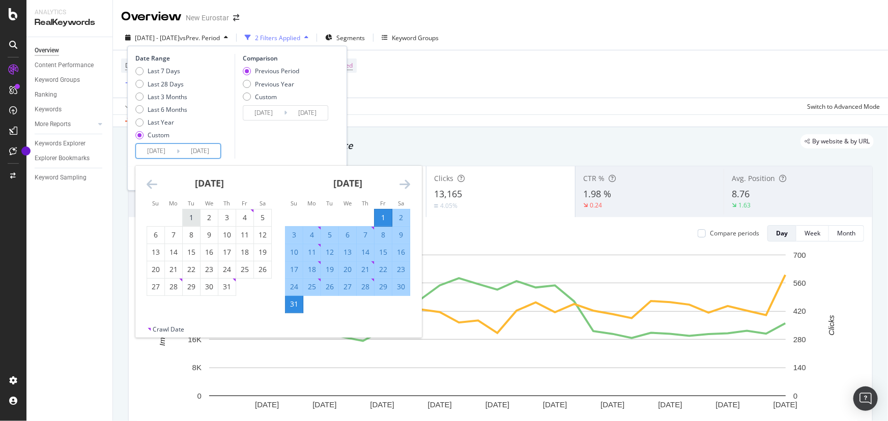
click at [189, 211] on div "1" at bounding box center [191, 218] width 17 height 17
type input "[DATE]"
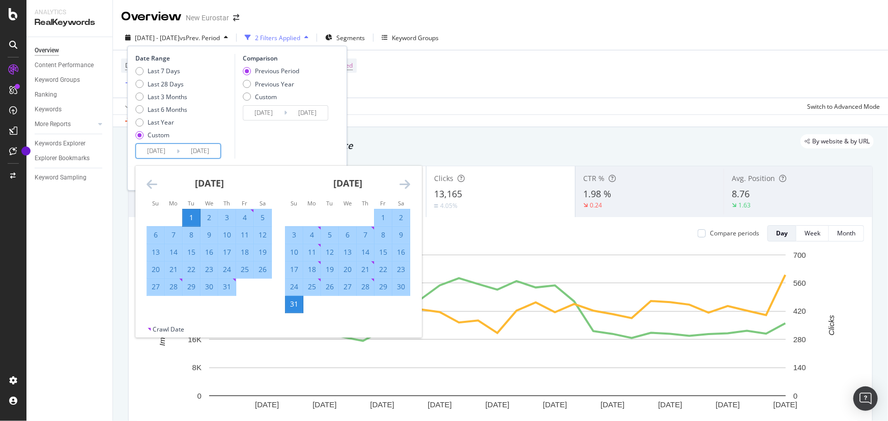
click at [232, 289] on div "31" at bounding box center [226, 287] width 17 height 10
type input "[DATE]"
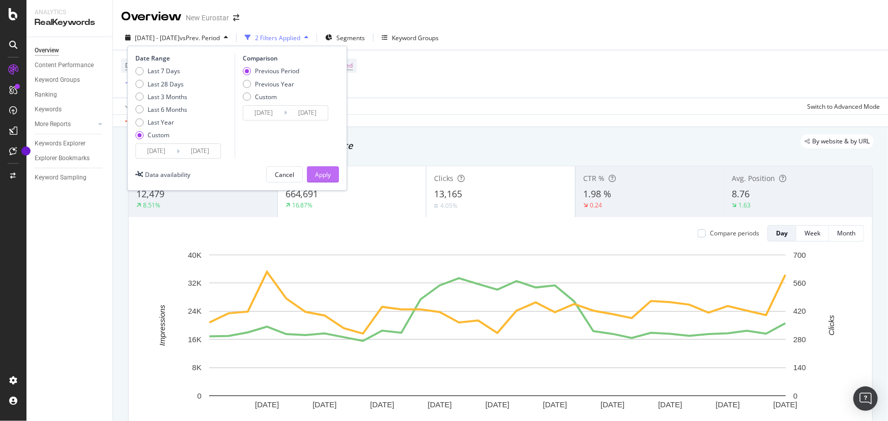
click at [315, 174] on div "Apply" at bounding box center [323, 174] width 16 height 9
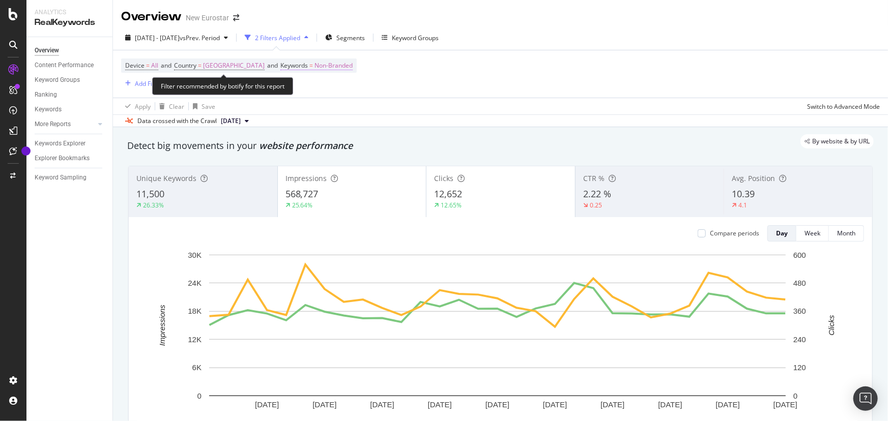
click at [314, 69] on span "Non-Branded" at bounding box center [333, 66] width 38 height 14
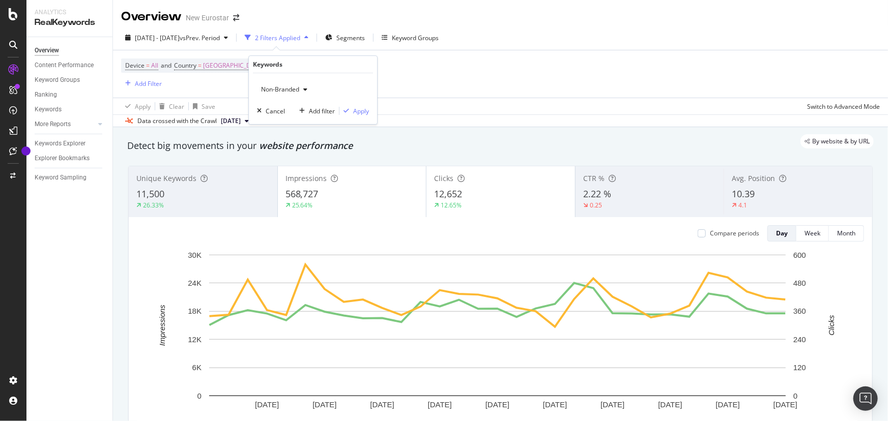
click at [281, 87] on span "Non-Branded" at bounding box center [278, 89] width 42 height 9
click at [295, 117] on div "Branded" at bounding box center [317, 124] width 120 height 15
click at [364, 116] on div "Branded Cancel Add filter Apply" at bounding box center [313, 98] width 128 height 51
click at [354, 107] on div "Apply" at bounding box center [361, 111] width 16 height 9
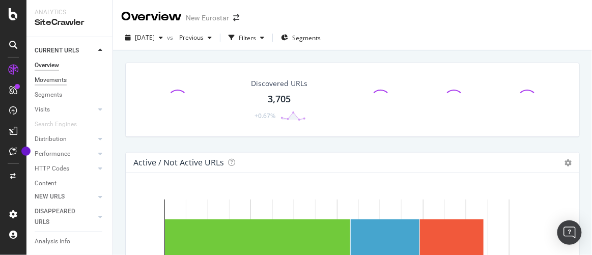
click at [54, 81] on div "Movements" at bounding box center [51, 80] width 32 height 11
